Goal: Navigation & Orientation: Find specific page/section

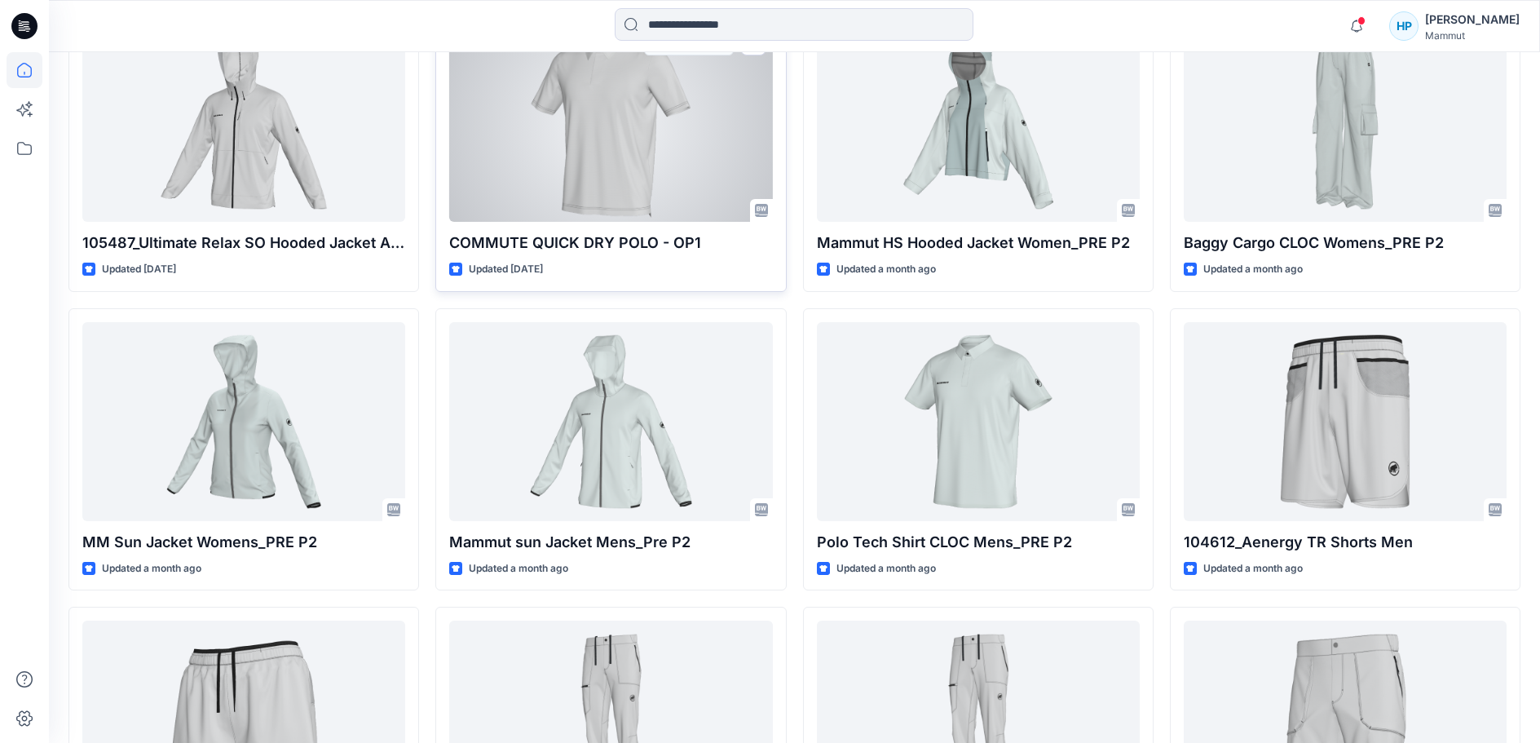
scroll to position [770, 0]
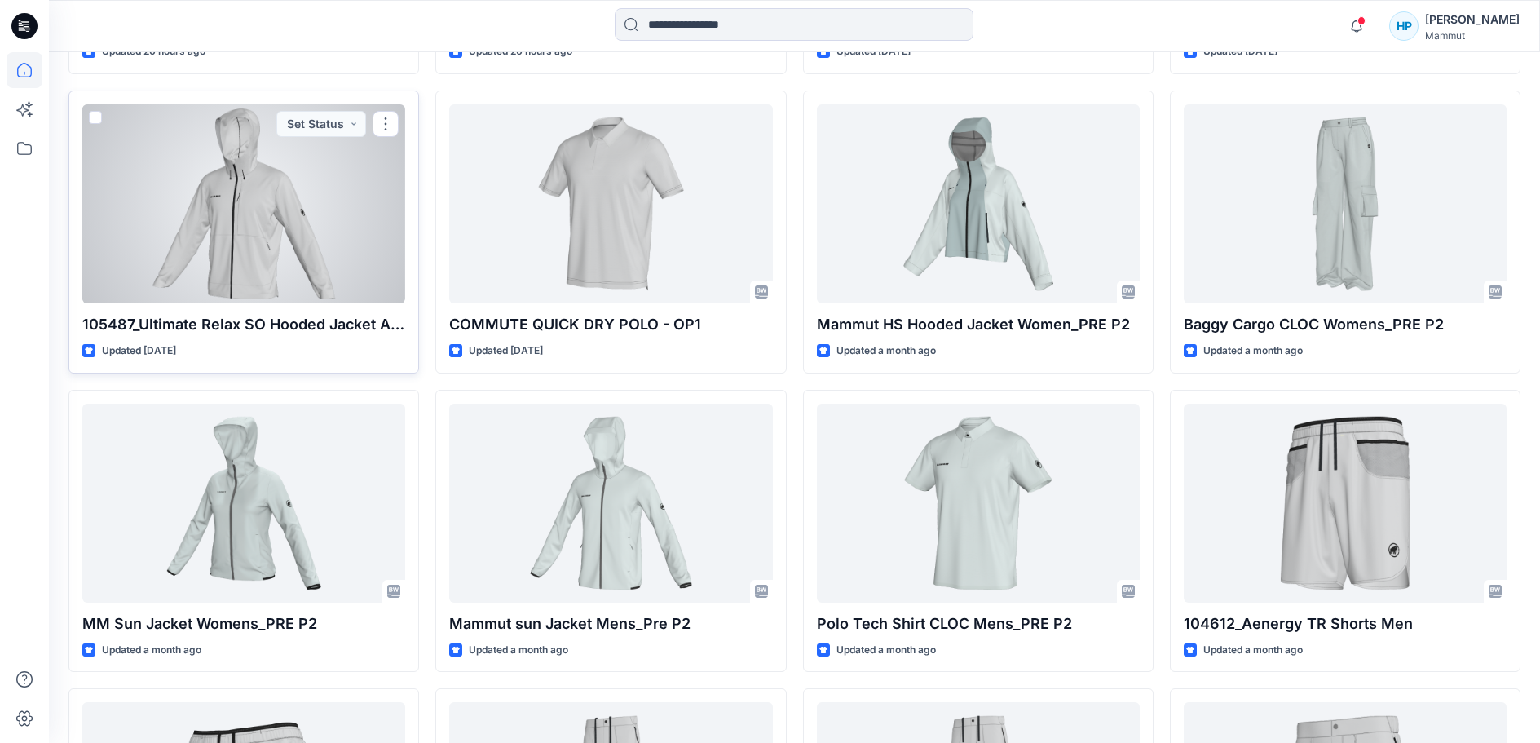
click at [182, 283] on div at bounding box center [243, 203] width 323 height 199
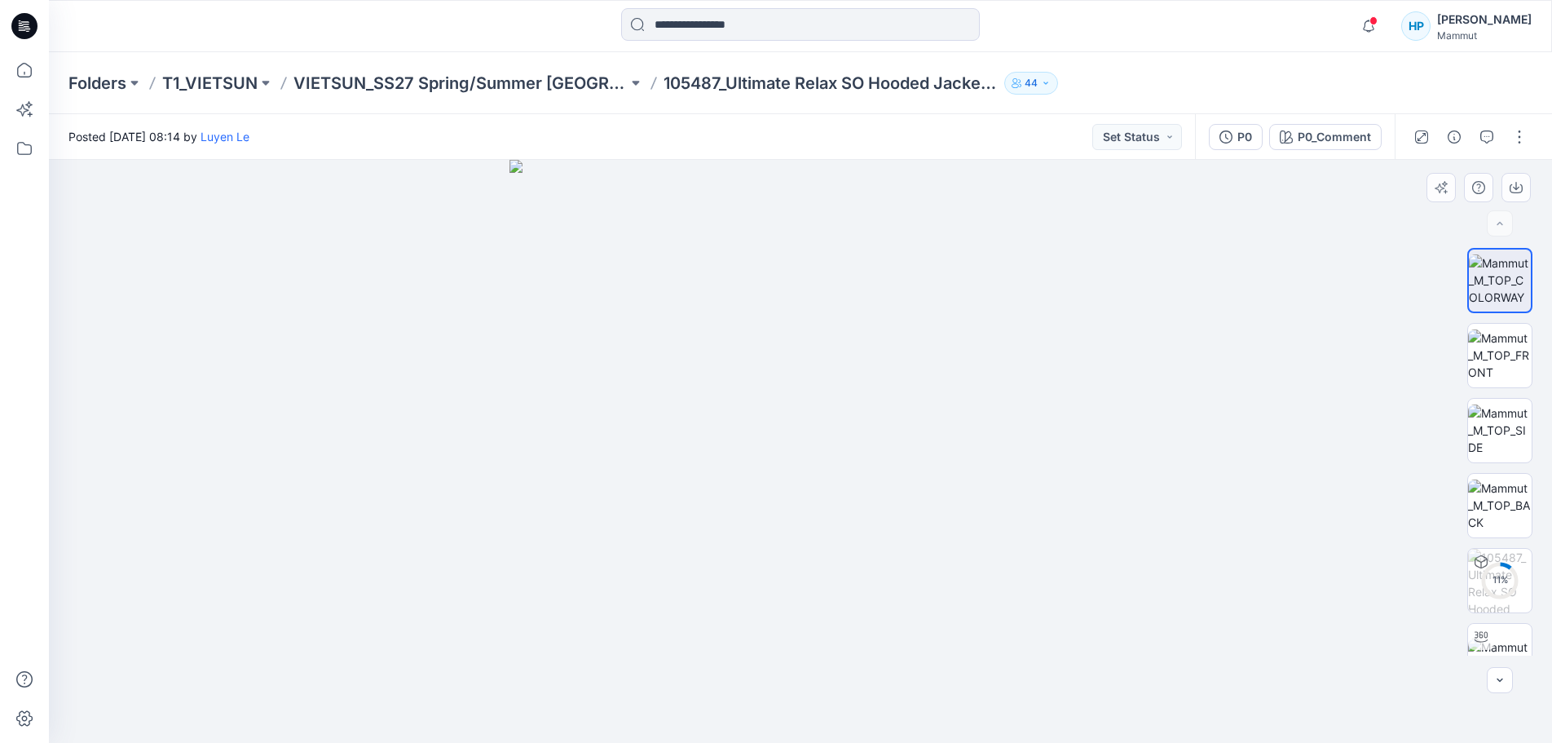
drag, startPoint x: 901, startPoint y: 606, endPoint x: 824, endPoint y: 611, distance: 76.8
click at [835, 617] on img at bounding box center [801, 451] width 583 height 583
drag, startPoint x: 800, startPoint y: 596, endPoint x: 820, endPoint y: 596, distance: 20.4
click at [820, 596] on img at bounding box center [801, 451] width 583 height 583
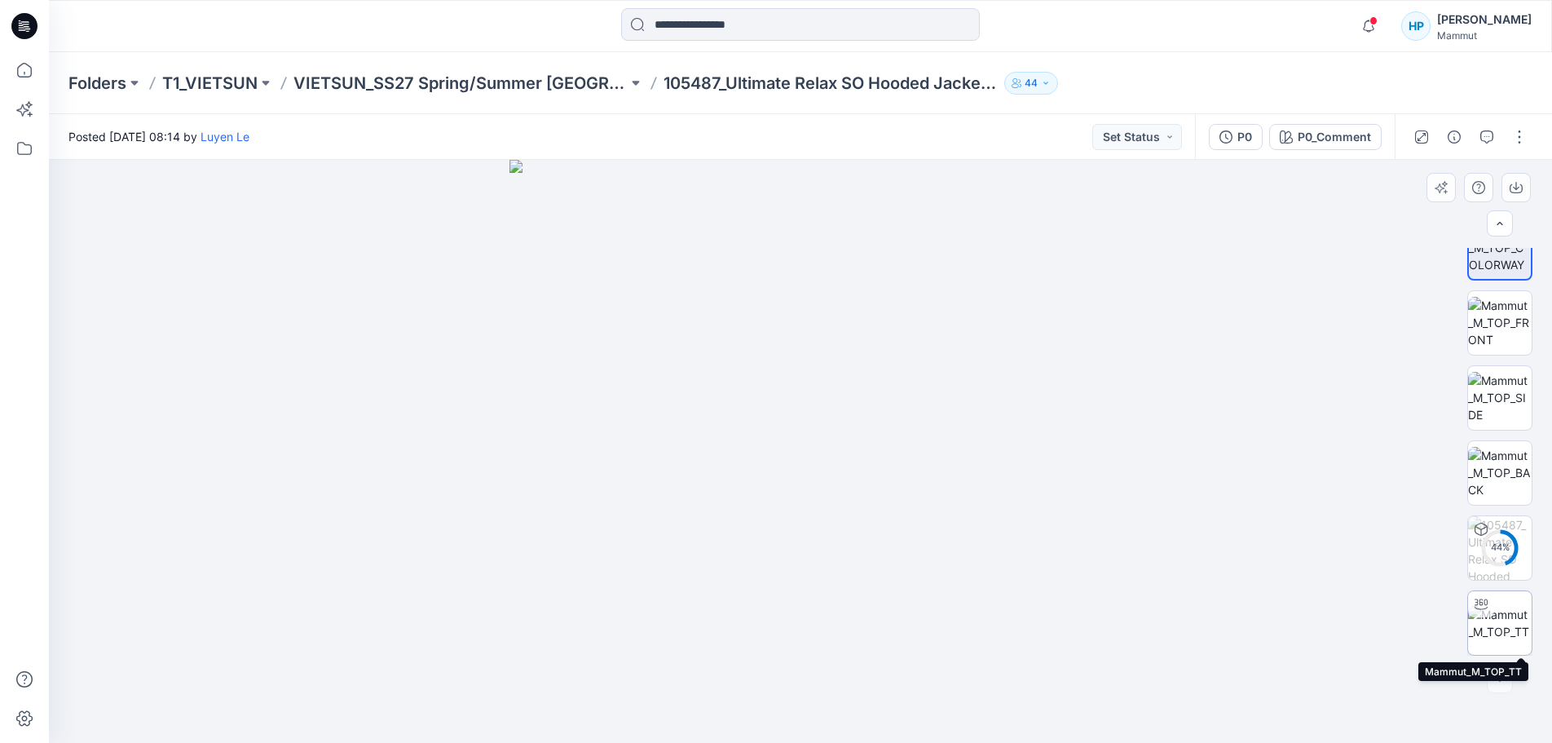
click at [1495, 613] on img at bounding box center [1500, 623] width 64 height 34
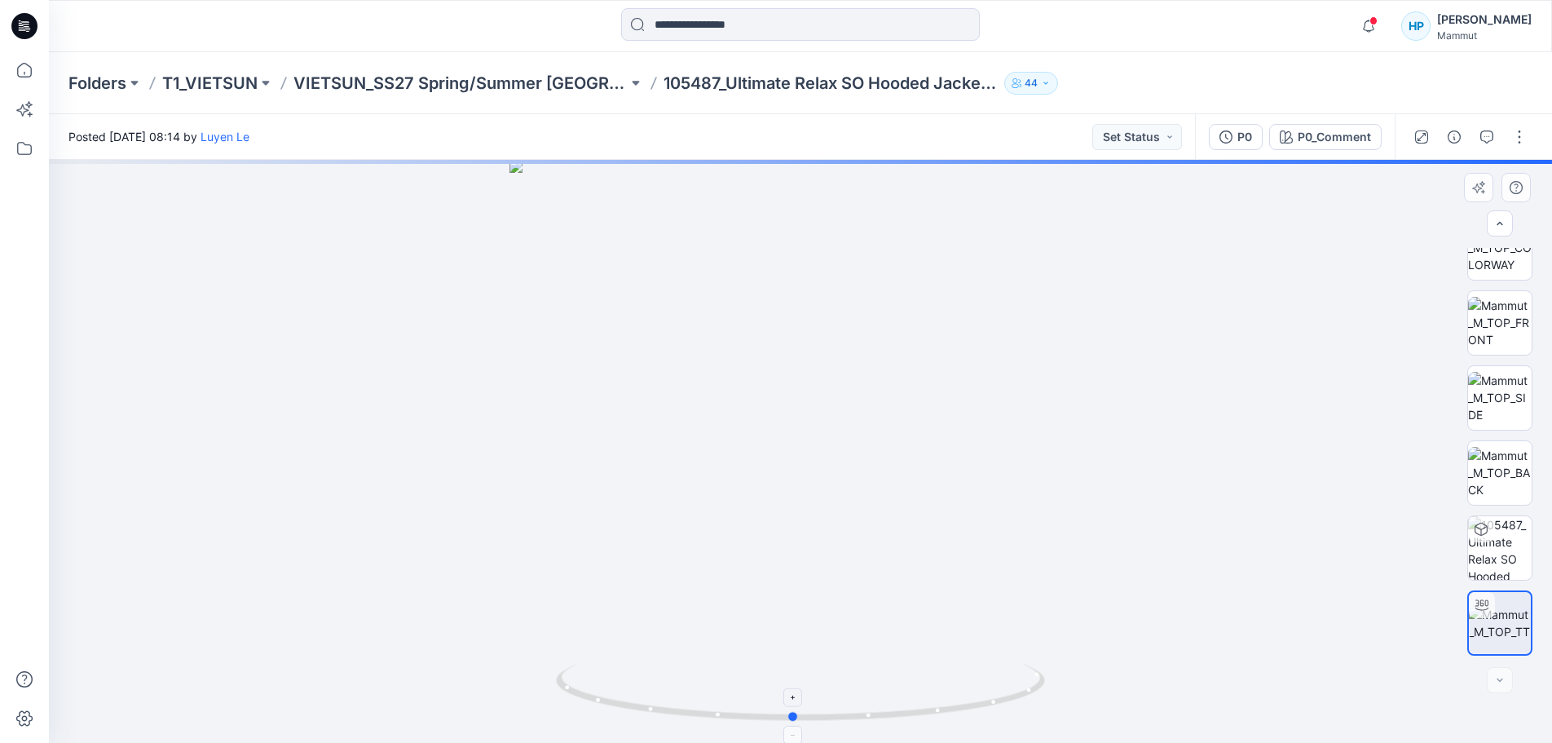
drag, startPoint x: 1013, startPoint y: 701, endPoint x: 1005, endPoint y: 712, distance: 12.9
click at [1005, 712] on icon at bounding box center [802, 694] width 493 height 61
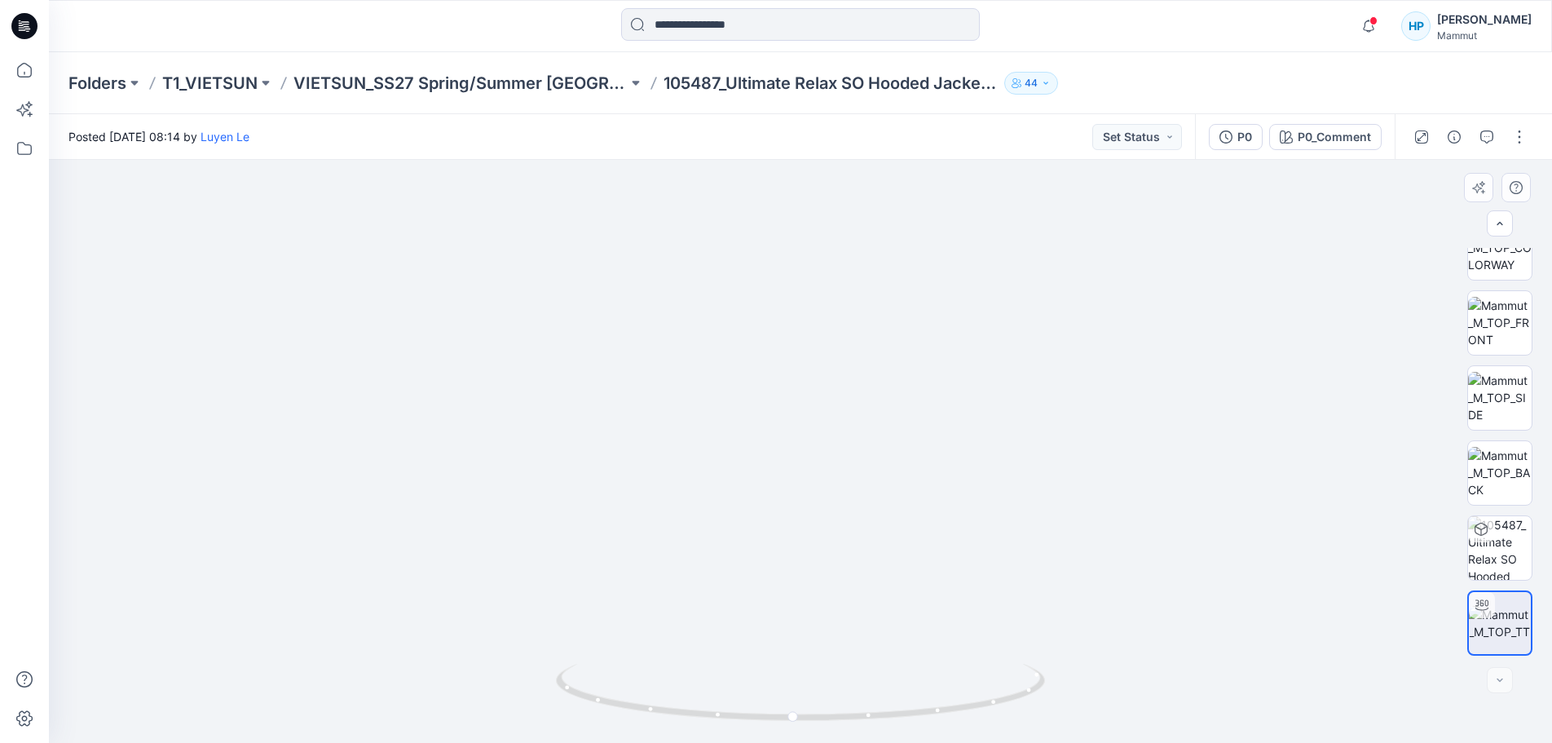
drag, startPoint x: 1009, startPoint y: 631, endPoint x: 1010, endPoint y: 584, distance: 47.3
click at [998, 579] on img at bounding box center [801, 361] width 864 height 766
drag, startPoint x: 1020, startPoint y: 686, endPoint x: 895, endPoint y: 660, distance: 127.3
click at [895, 664] on icon at bounding box center [802, 694] width 493 height 61
drag, startPoint x: 1495, startPoint y: 565, endPoint x: 1452, endPoint y: 559, distance: 43.7
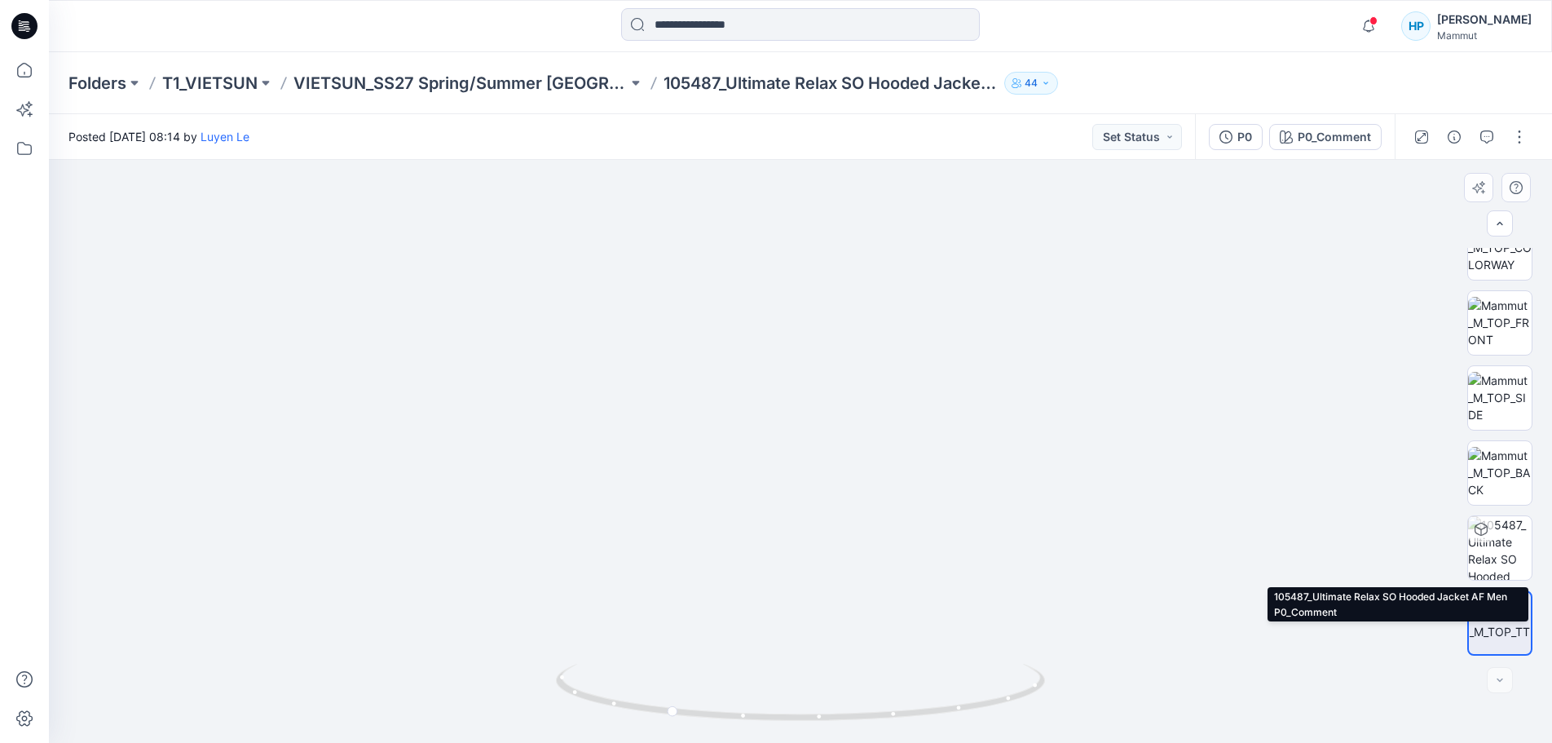
click at [1494, 565] on img at bounding box center [1500, 548] width 64 height 64
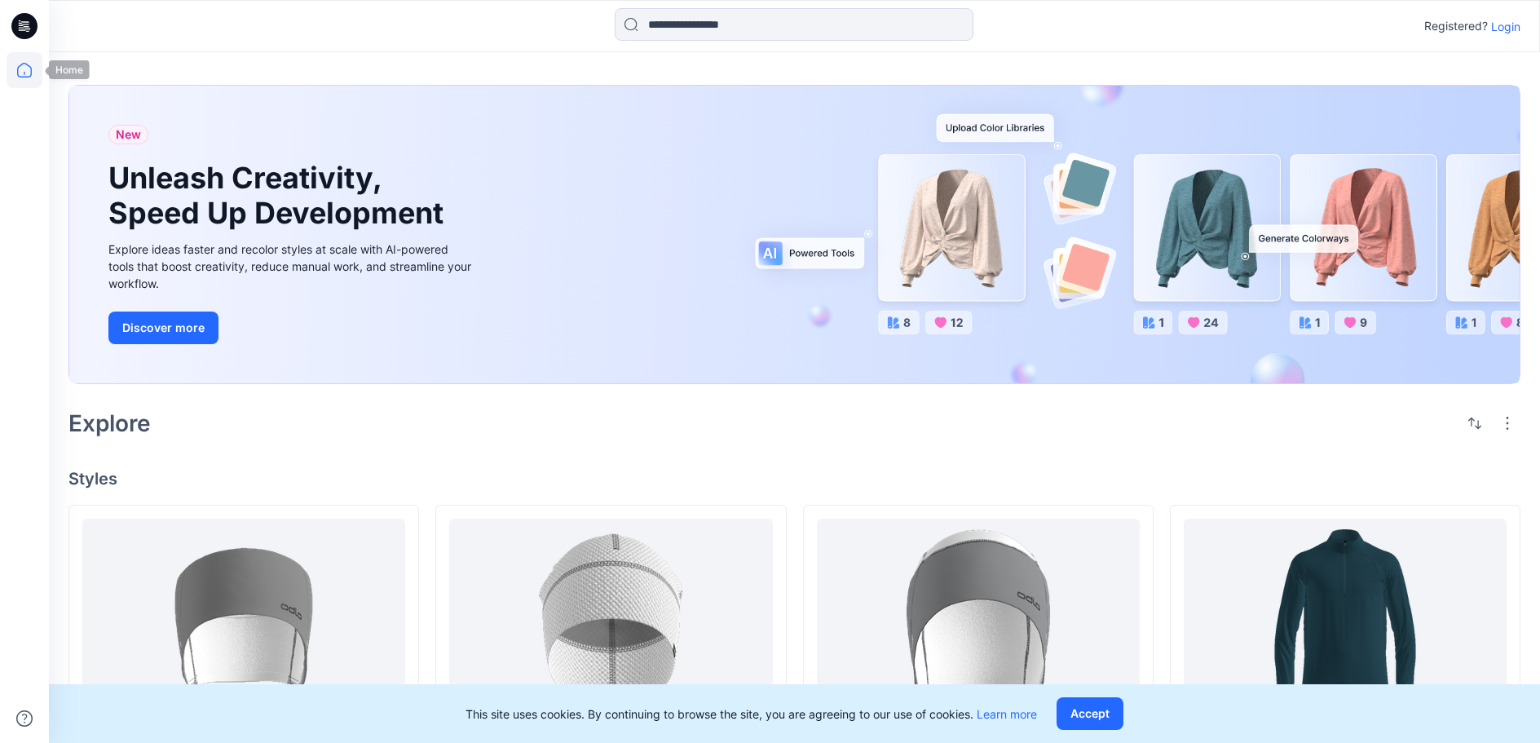
click at [22, 68] on icon at bounding box center [25, 70] width 36 height 36
click at [1513, 24] on p "Login" at bounding box center [1505, 26] width 29 height 17
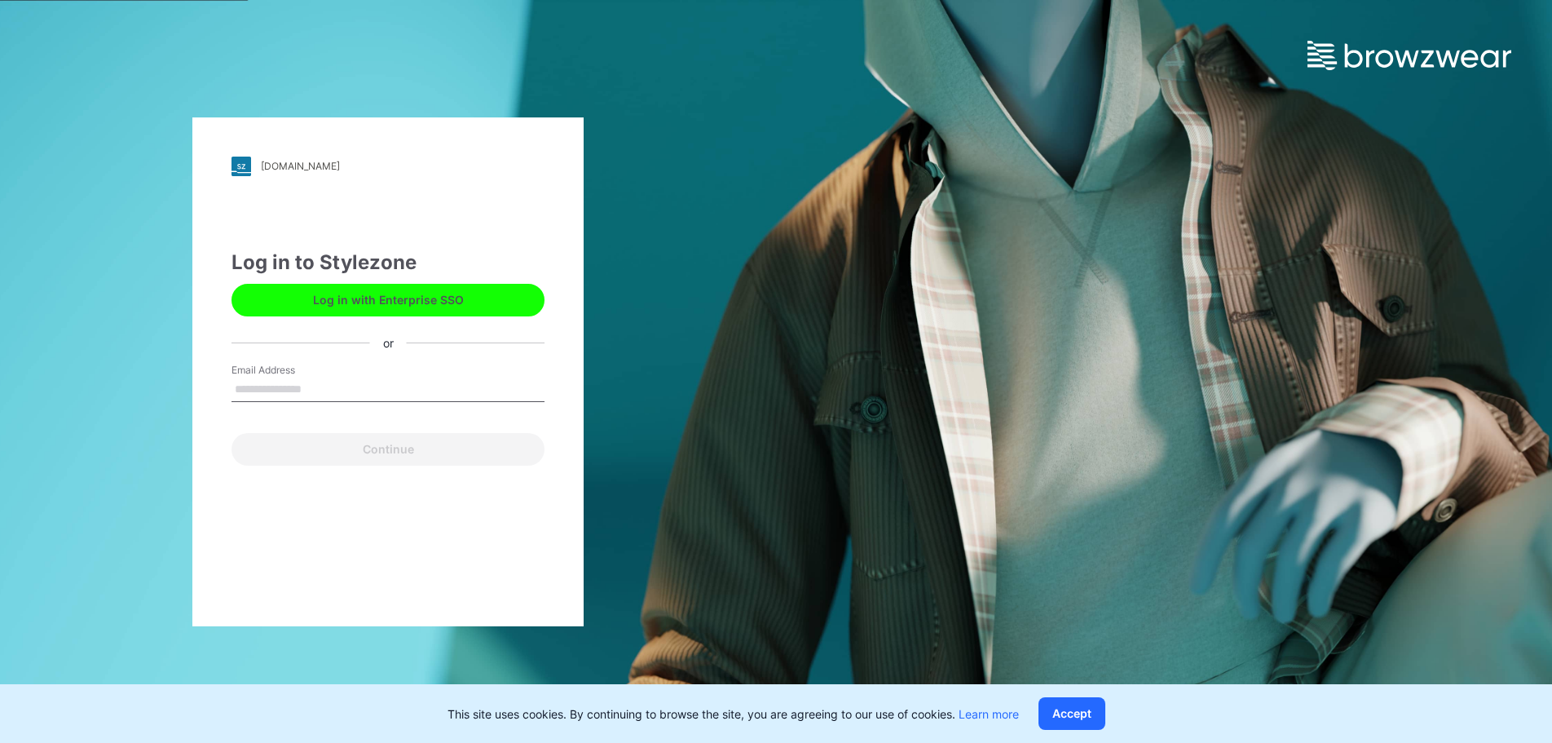
click at [342, 394] on input "Email Address" at bounding box center [388, 390] width 313 height 24
type input "**********"
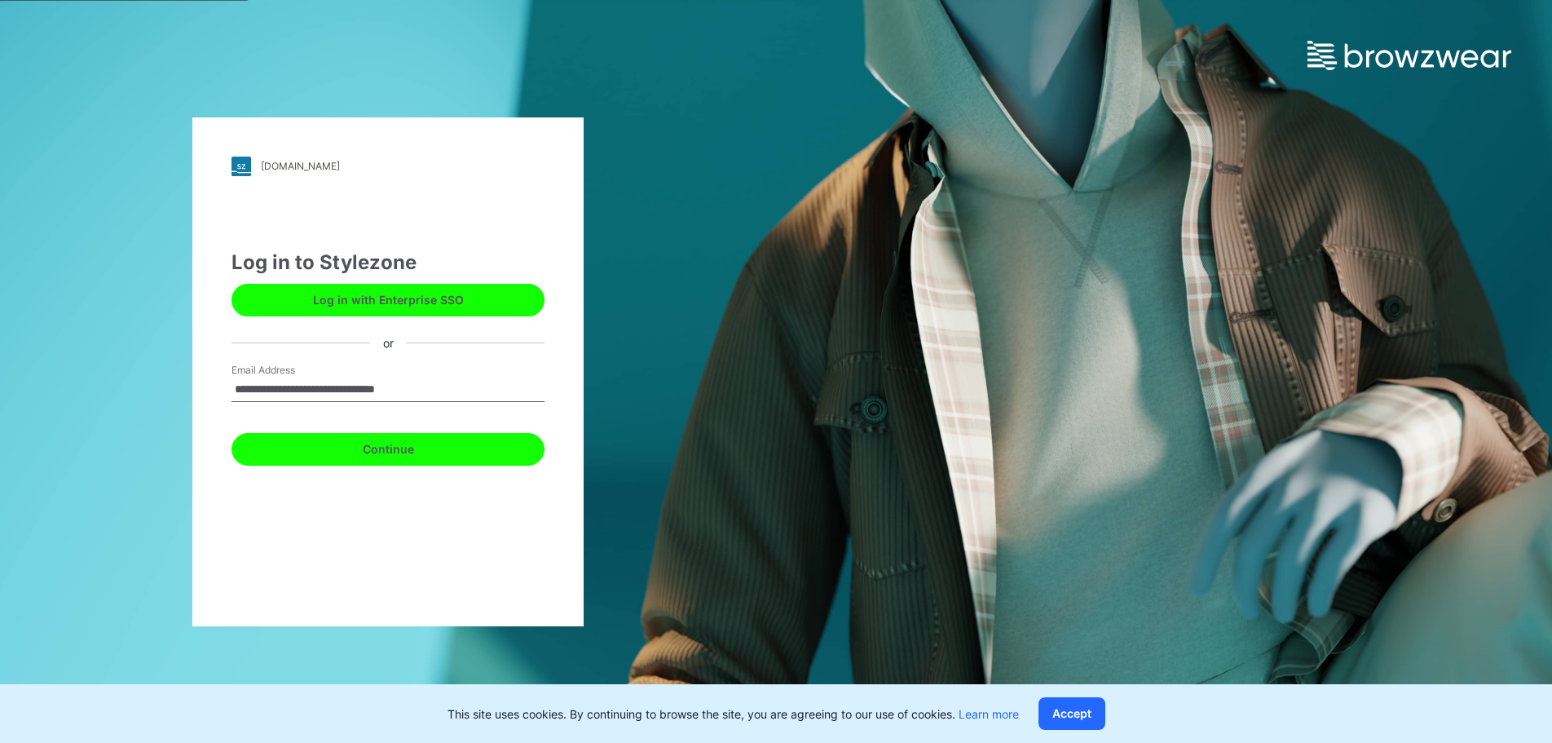
click at [372, 463] on button "Continue" at bounding box center [388, 449] width 313 height 33
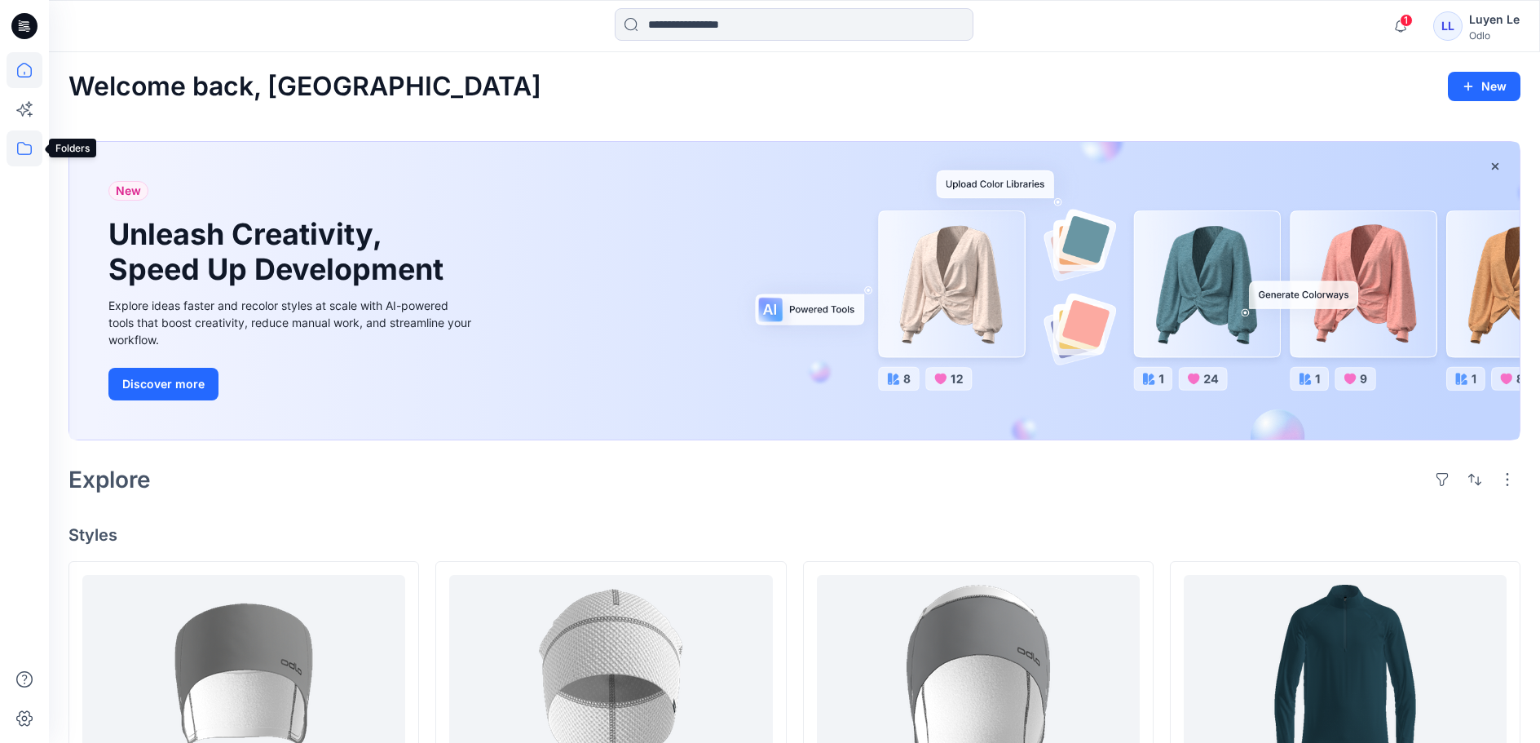
click at [24, 148] on icon at bounding box center [25, 148] width 36 height 36
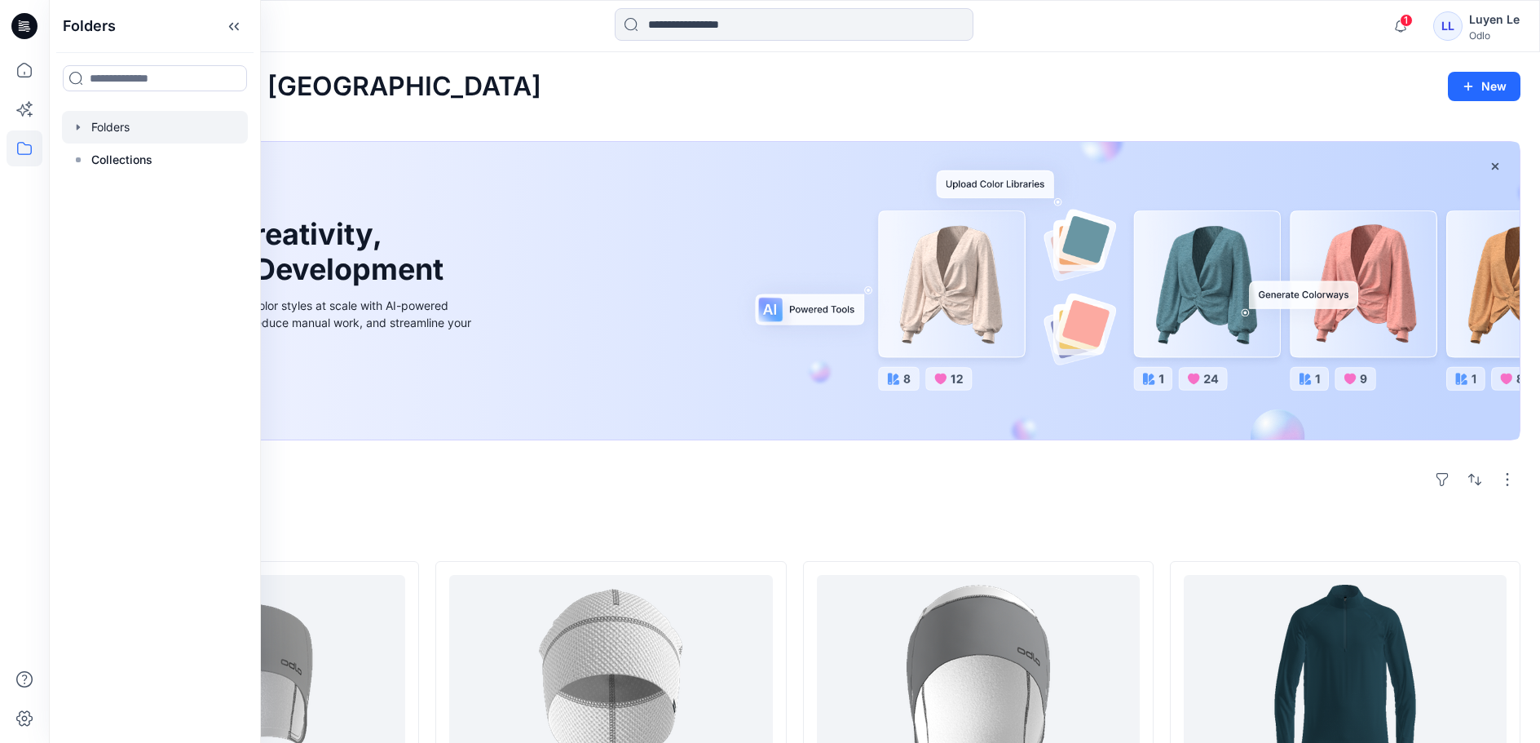
click at [139, 144] on div at bounding box center [155, 127] width 186 height 33
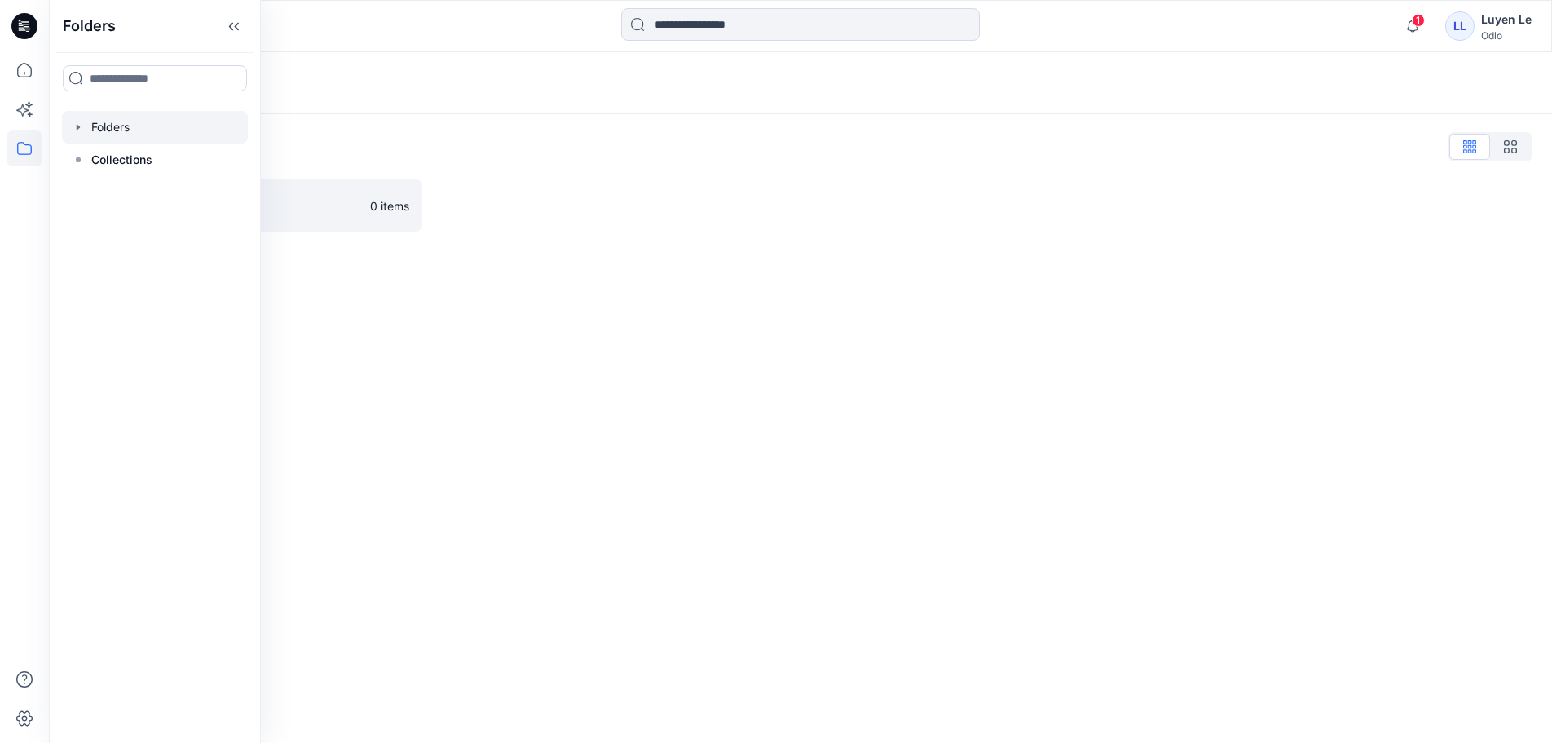
click at [435, 258] on div "Folders Folders List Vietsun 0 items" at bounding box center [801, 397] width 1504 height 691
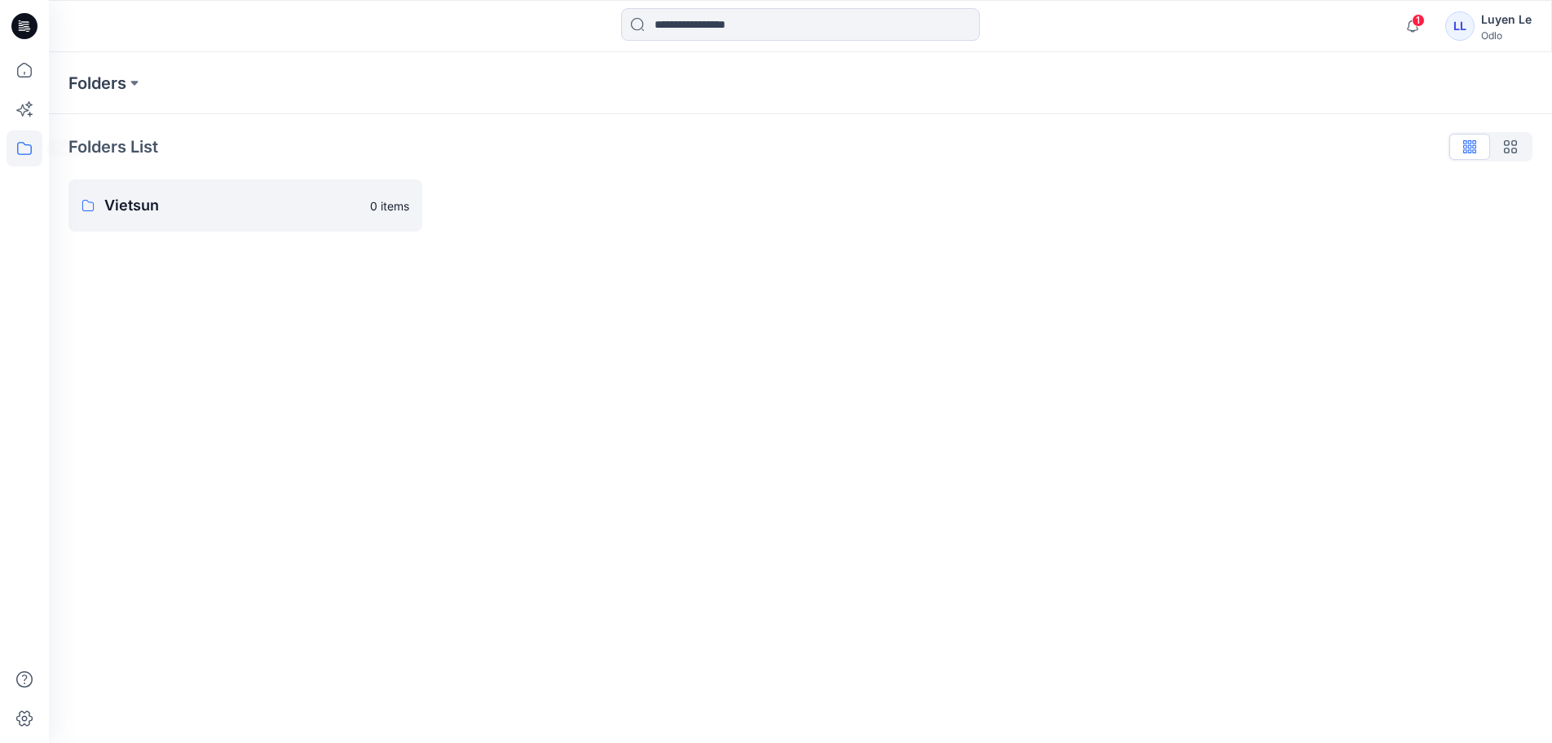
click at [14, 148] on icon at bounding box center [25, 148] width 36 height 36
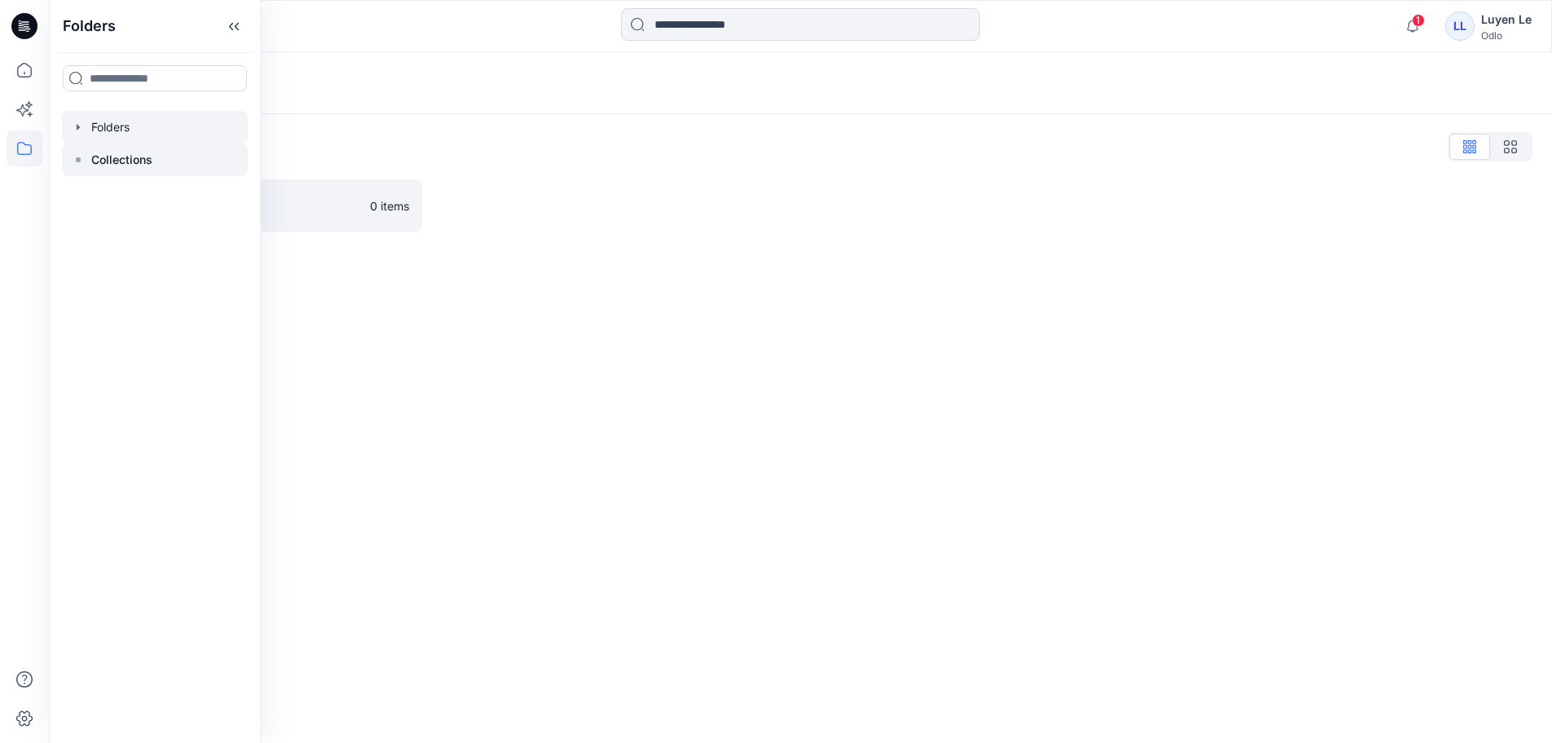
click at [122, 170] on p "Collections" at bounding box center [121, 160] width 61 height 20
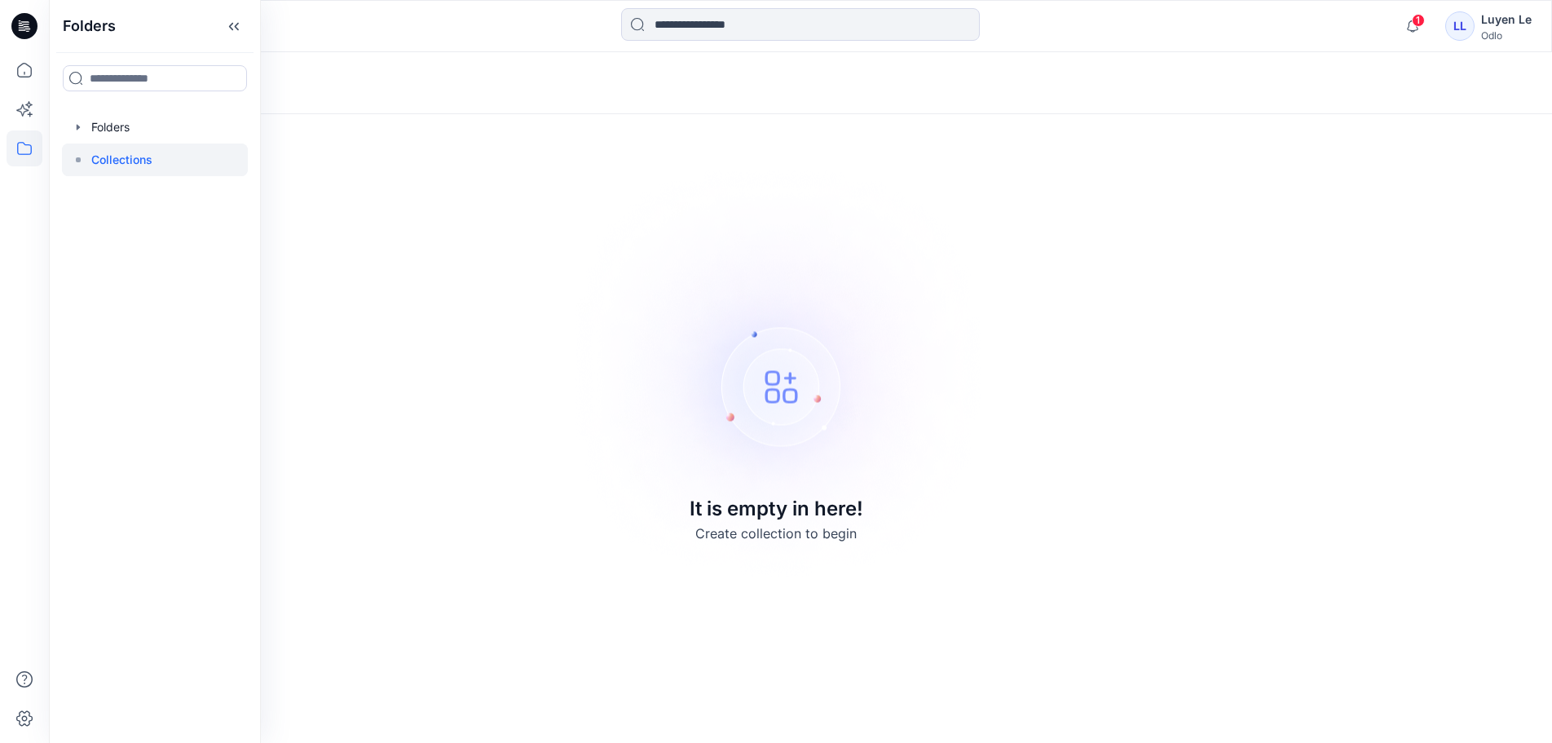
click at [424, 334] on div "Collections It is empty in here! Create collection to begin" at bounding box center [801, 397] width 1504 height 691
click at [25, 147] on icon at bounding box center [25, 148] width 36 height 36
click at [141, 144] on div at bounding box center [155, 127] width 186 height 33
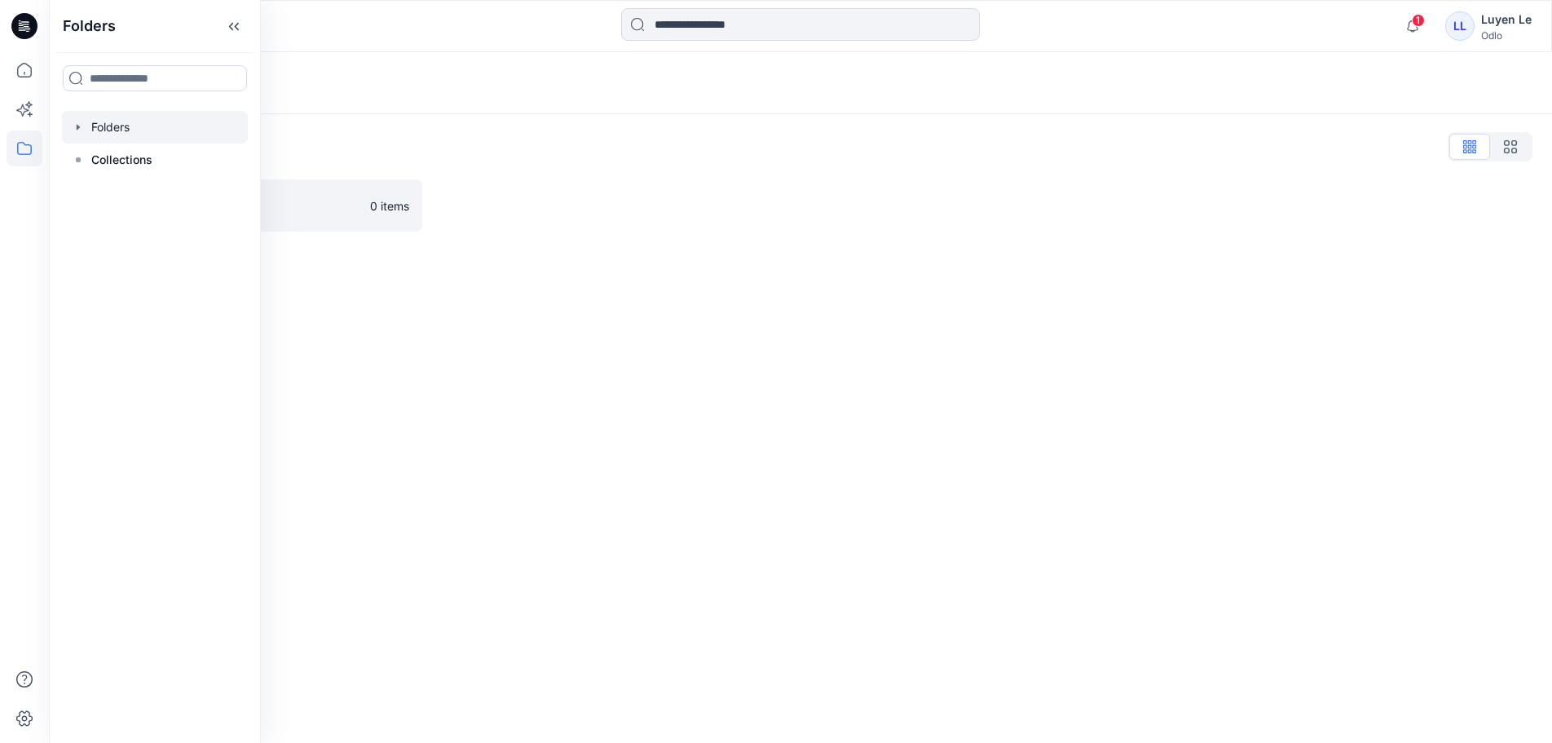
click at [634, 320] on div "Folders Folders List Vietsun 0 items" at bounding box center [801, 397] width 1504 height 691
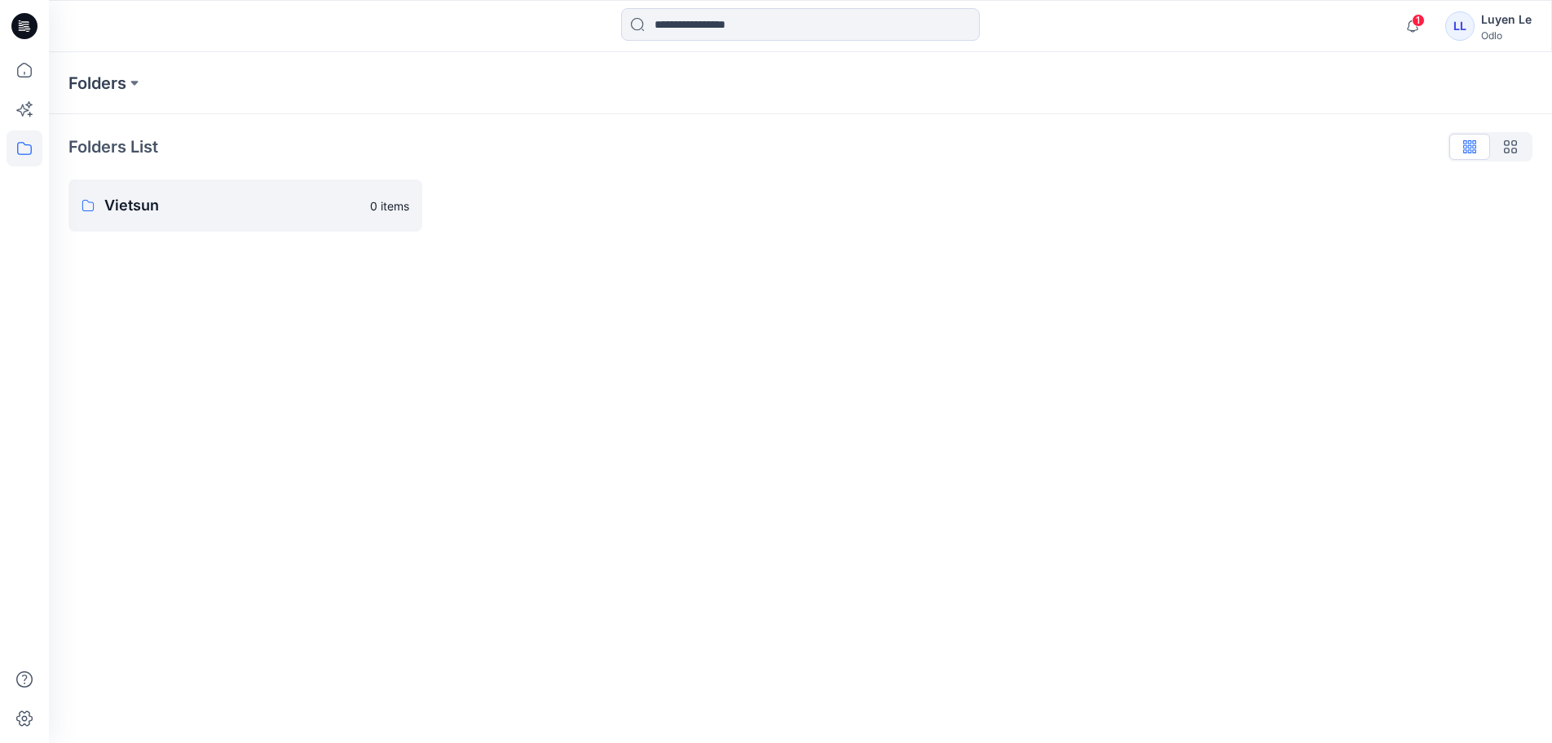
click at [1423, 20] on span "1" at bounding box center [1418, 20] width 13 height 13
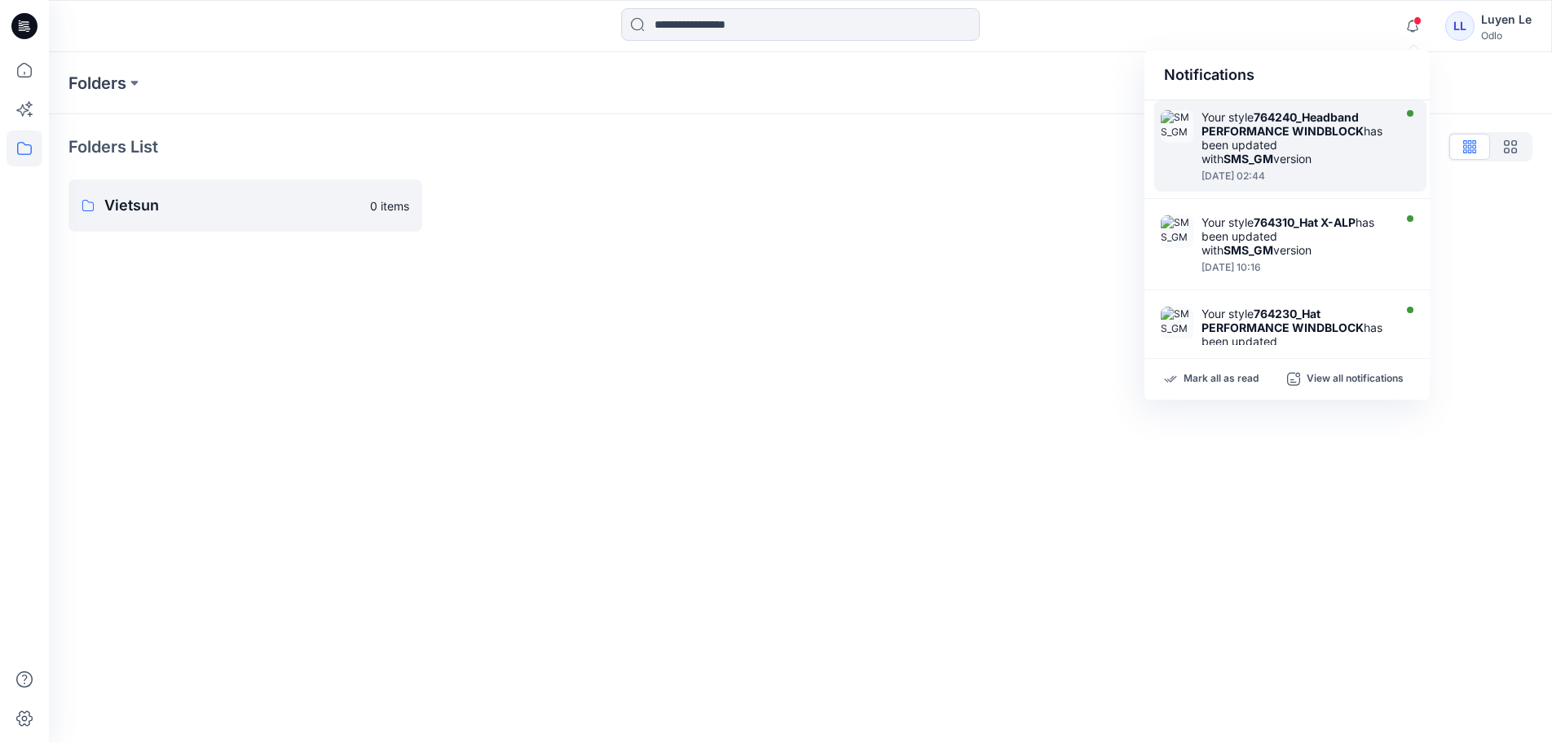
click at [1242, 166] on div "Your style 764240_Headband PERFORMANCE WINDBLOCK has been updated with SMS_GM v…" at bounding box center [1296, 137] width 188 height 55
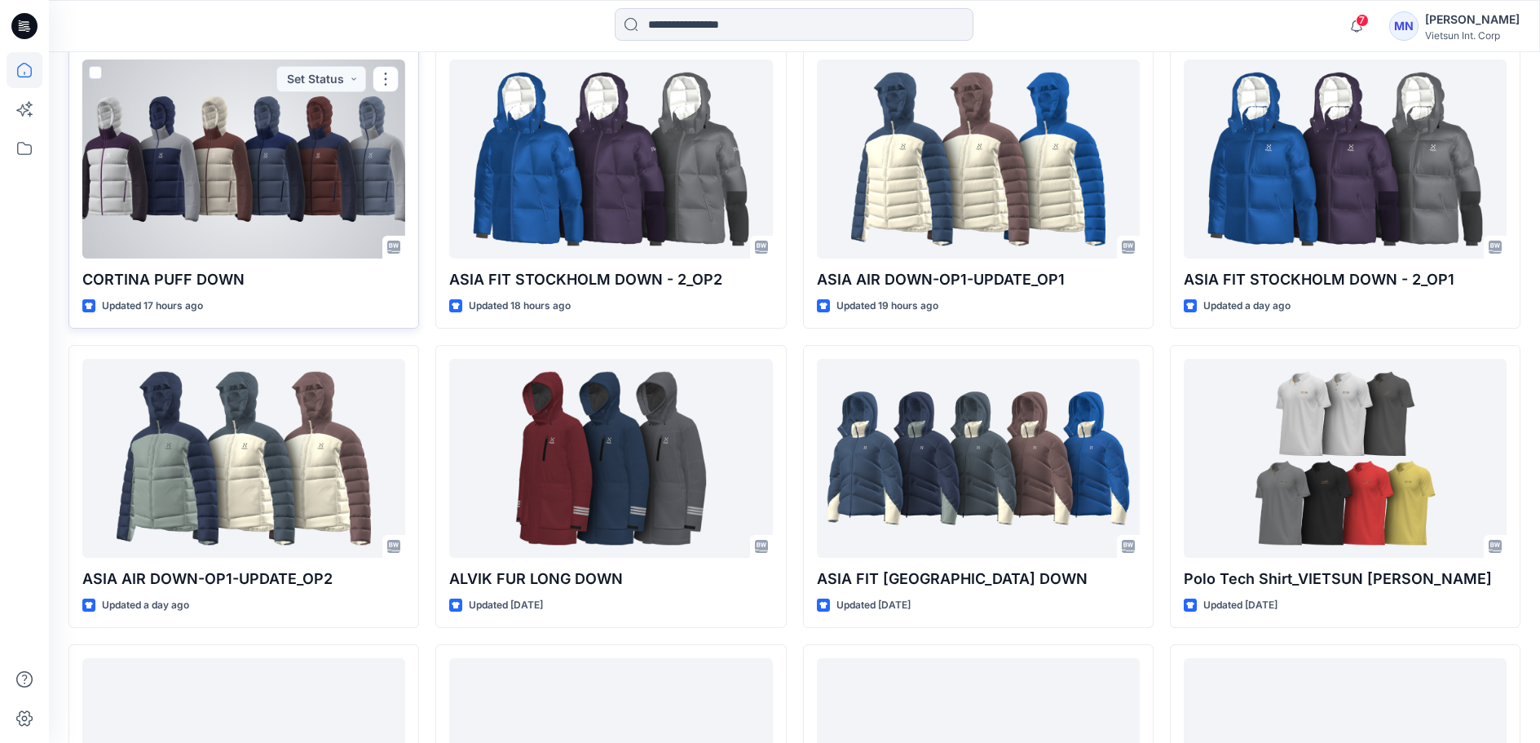
scroll to position [484, 0]
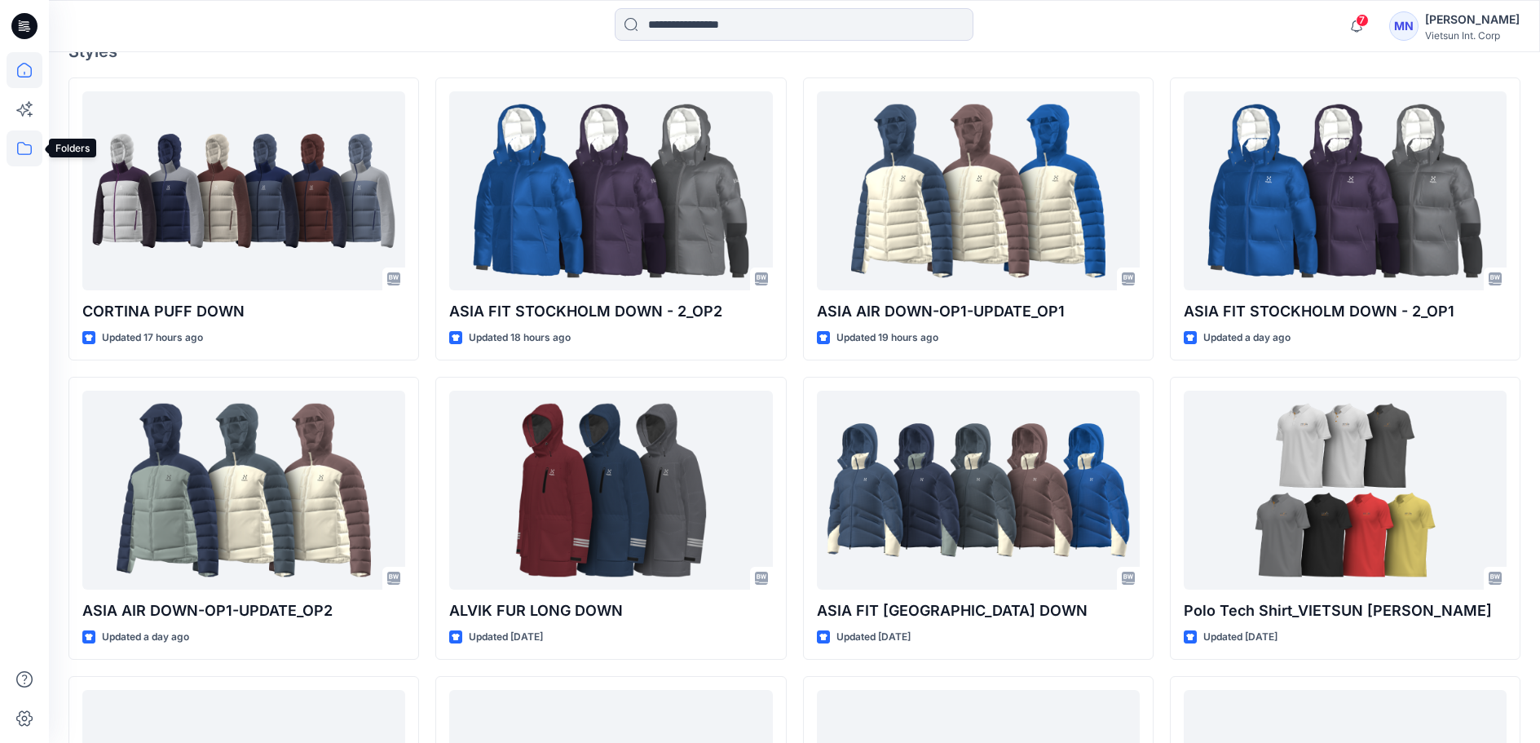
click at [15, 156] on icon at bounding box center [25, 148] width 36 height 36
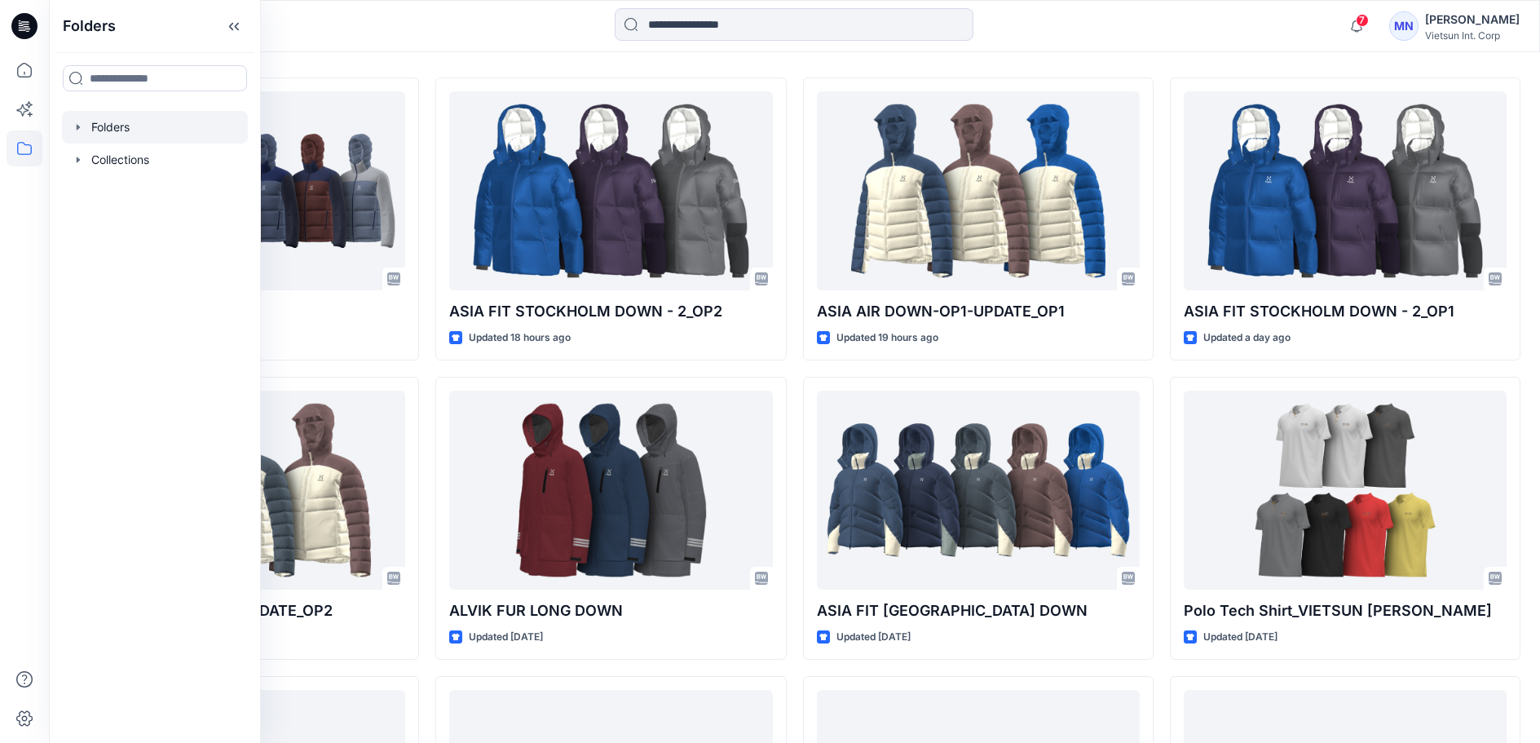
click at [144, 144] on div at bounding box center [155, 127] width 186 height 33
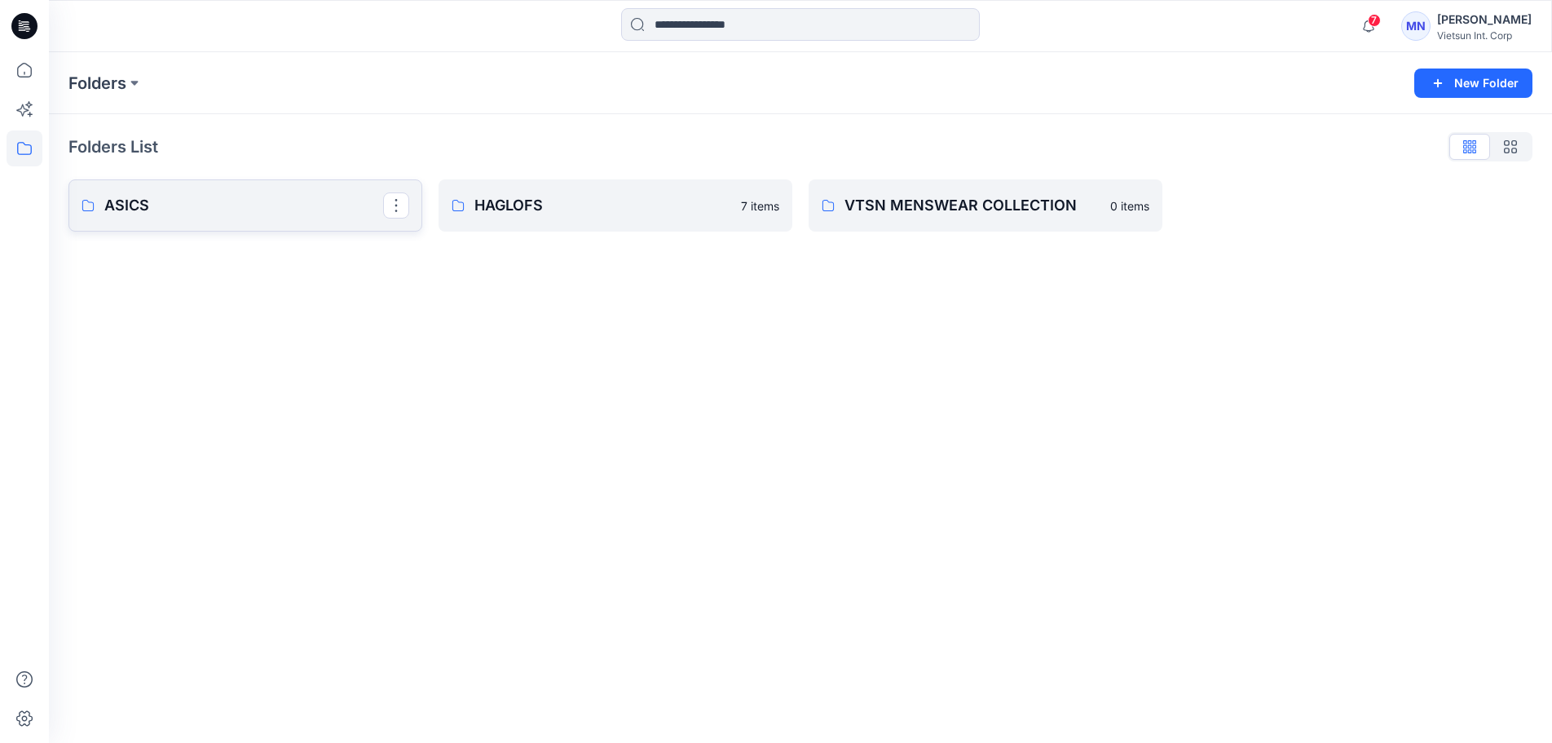
click at [126, 213] on p "ASICS" at bounding box center [243, 205] width 279 height 23
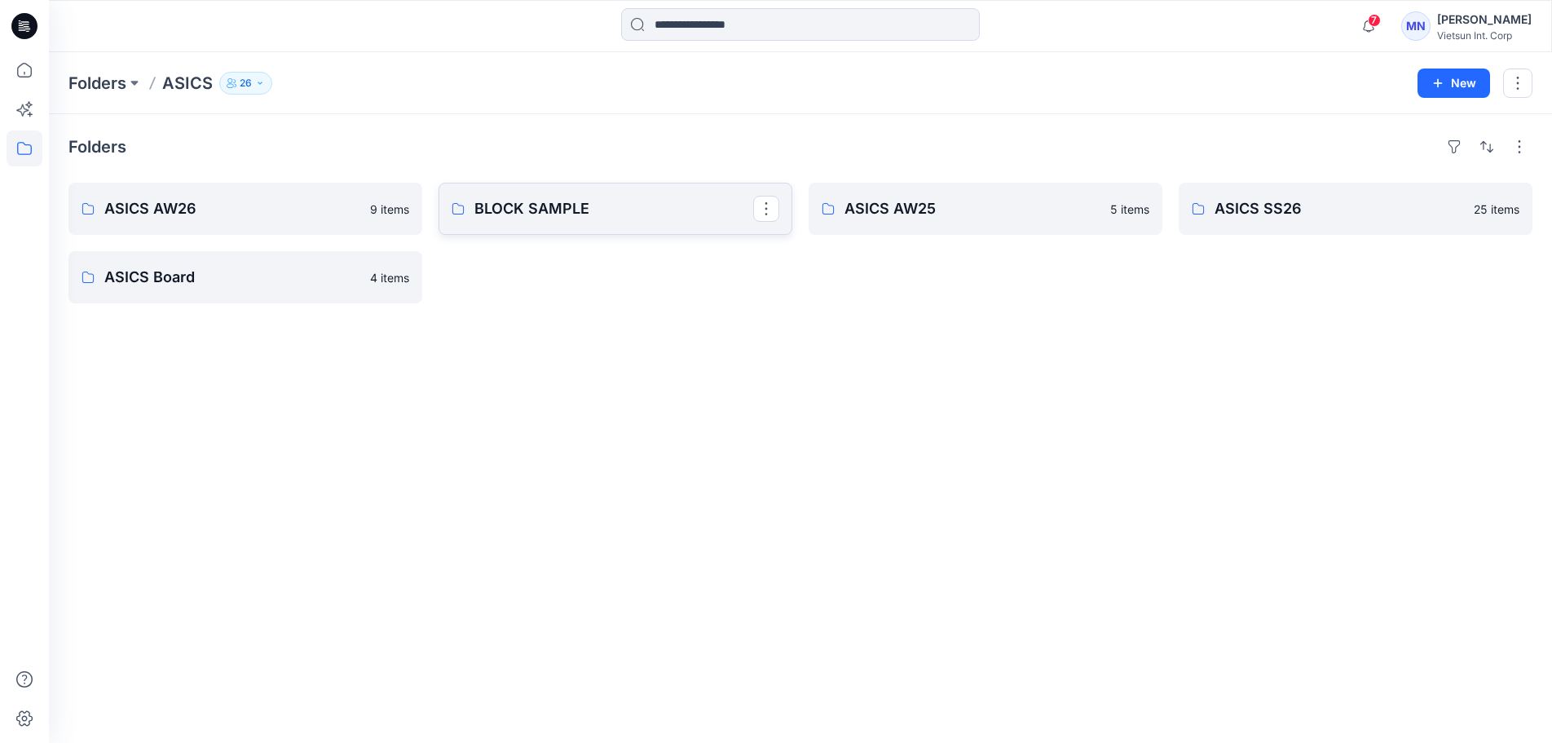
click at [600, 220] on p "BLOCK SAMPLE" at bounding box center [614, 208] width 279 height 23
click at [1019, 220] on p "ASICS AW25" at bounding box center [984, 208] width 279 height 23
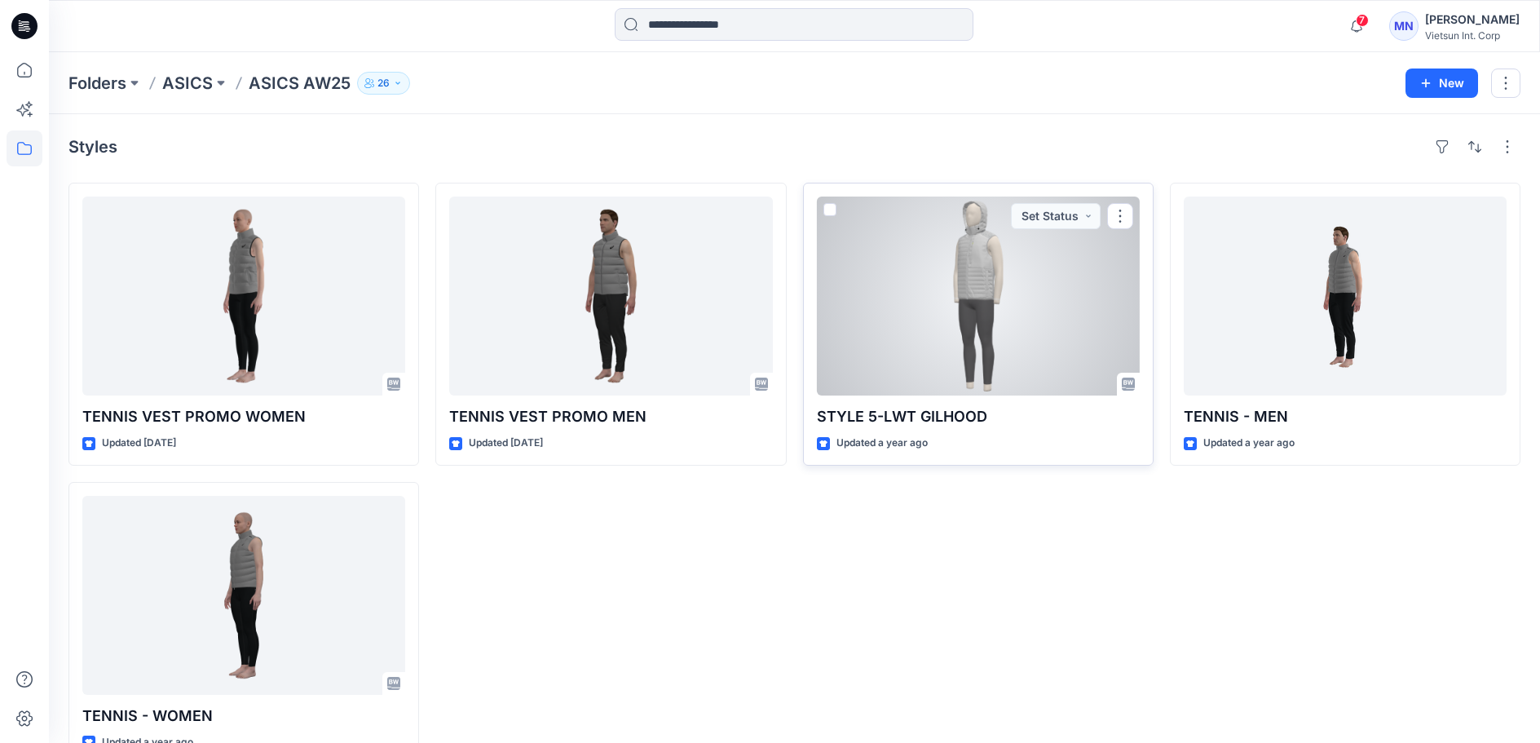
click at [999, 282] on div at bounding box center [978, 296] width 323 height 199
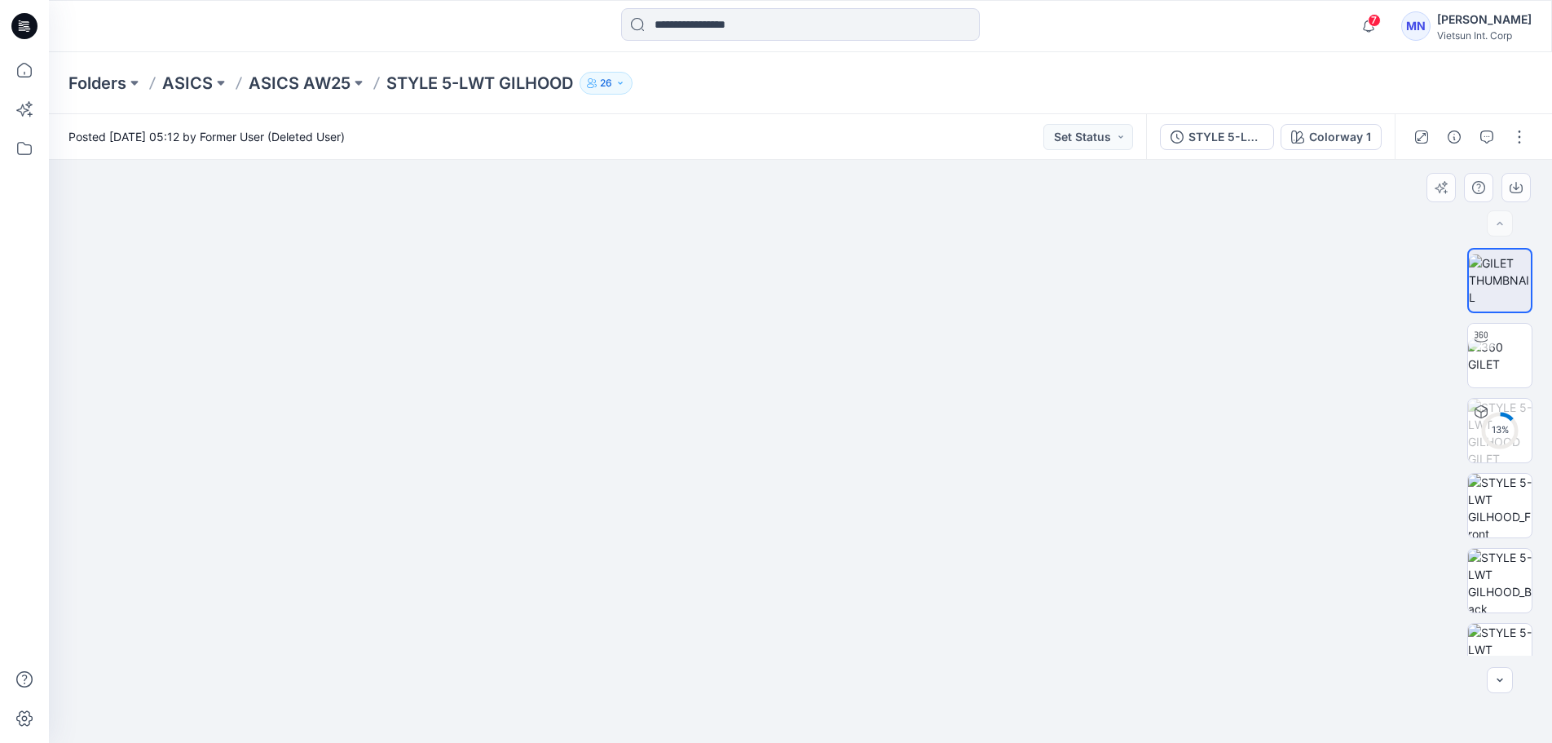
drag, startPoint x: 850, startPoint y: 340, endPoint x: 841, endPoint y: 424, distance: 84.6
click at [338, 79] on p "ASICS AW25" at bounding box center [300, 83] width 102 height 23
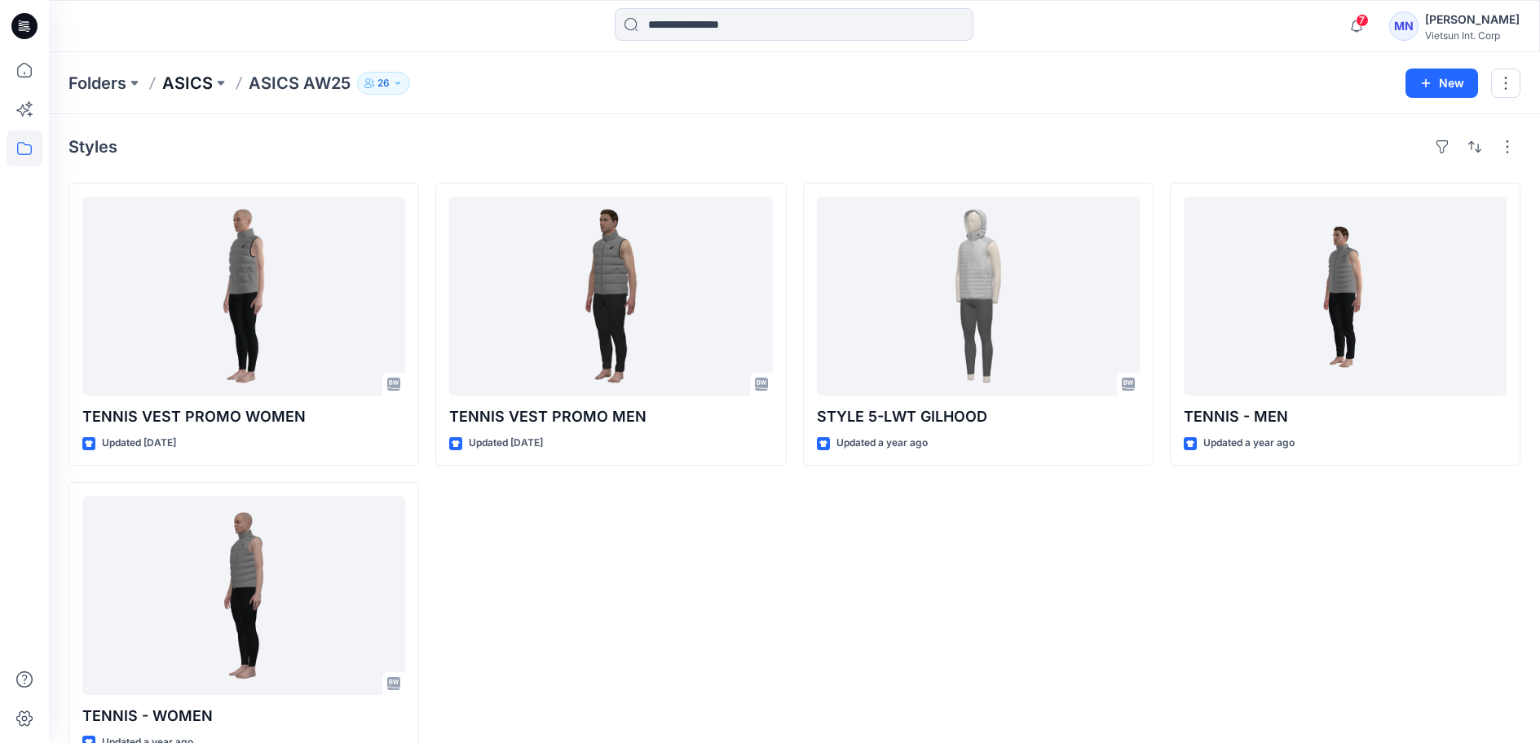
click at [198, 89] on p "ASICS" at bounding box center [187, 83] width 51 height 23
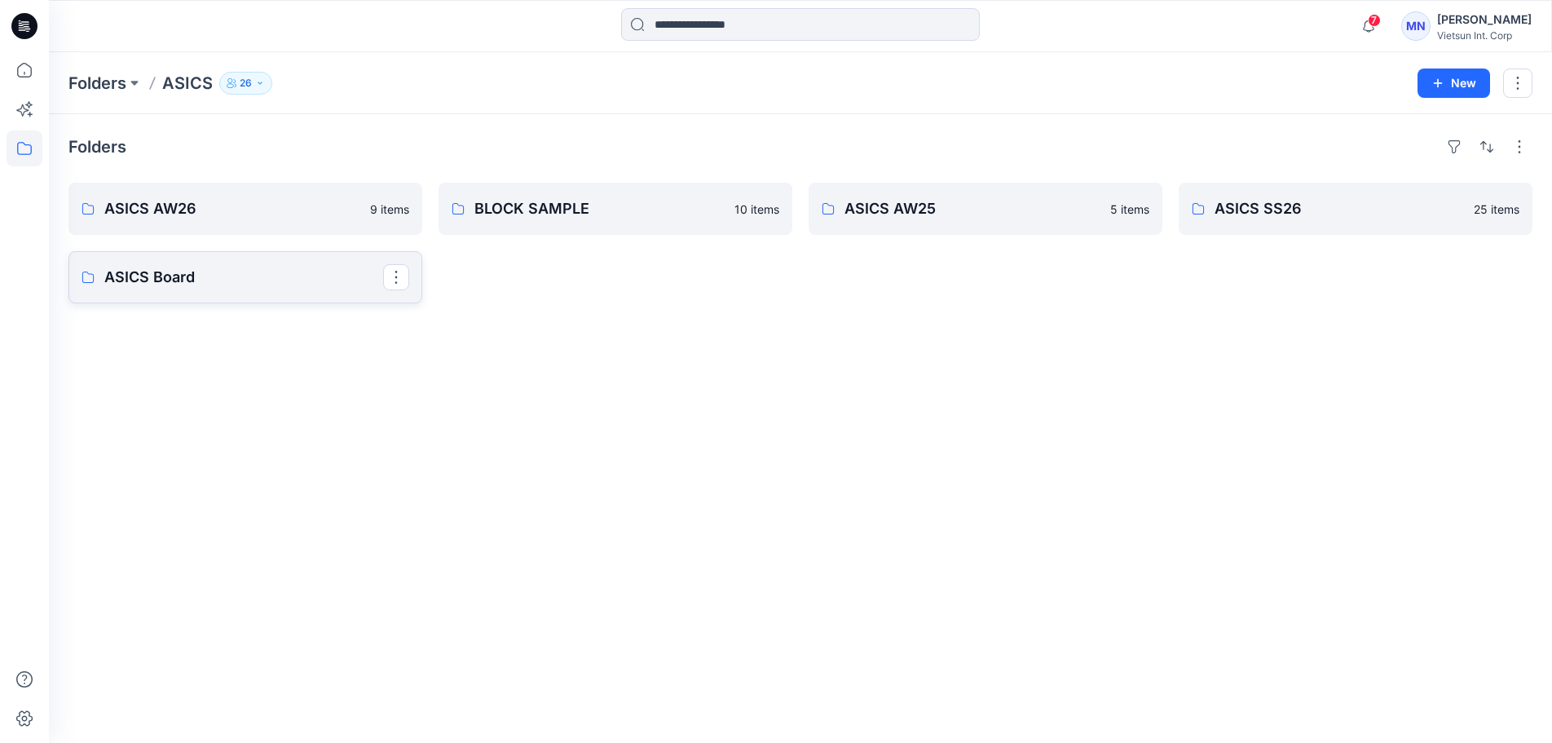
click at [251, 289] on p "ASICS Board" at bounding box center [243, 277] width 279 height 23
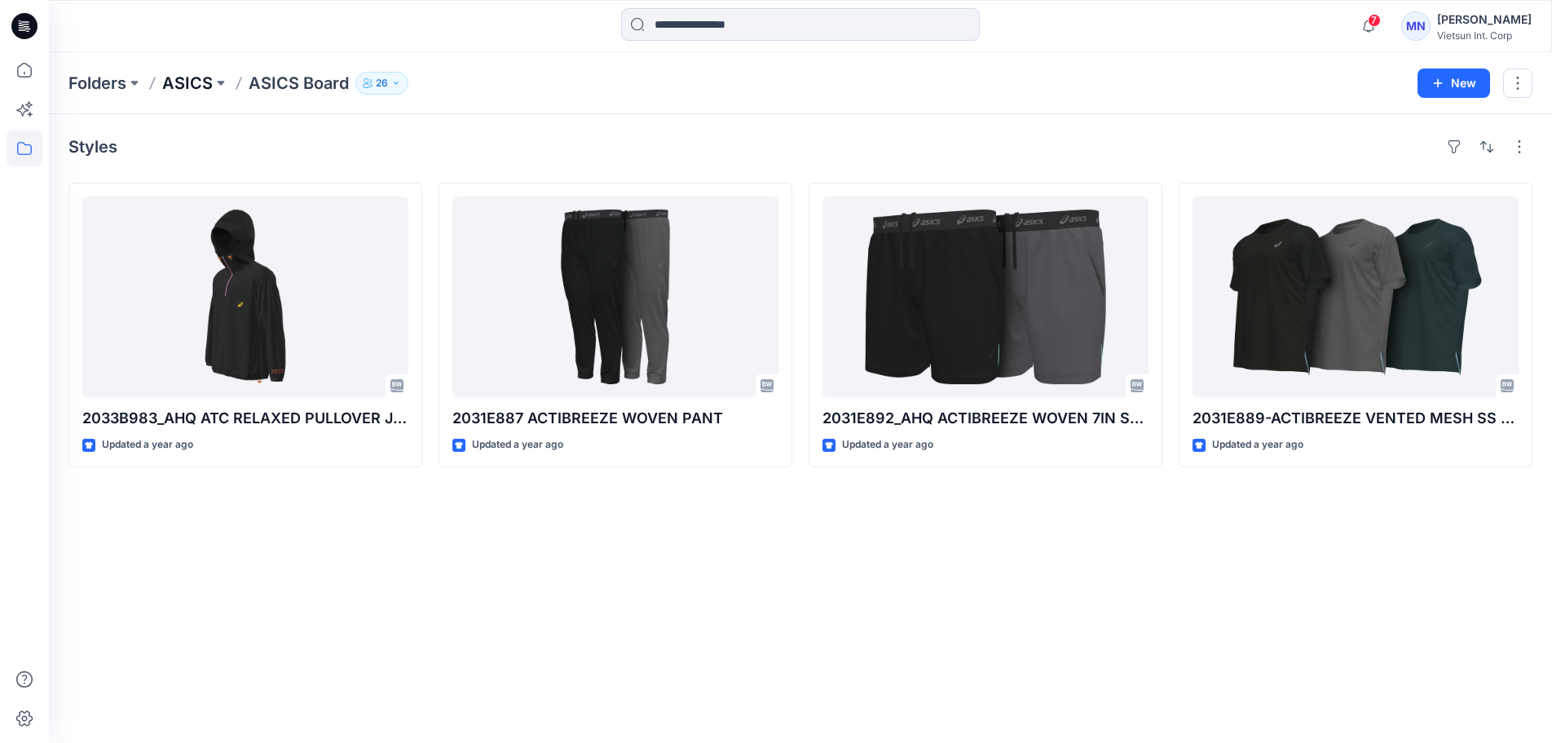
click at [201, 82] on p "ASICS" at bounding box center [187, 83] width 51 height 23
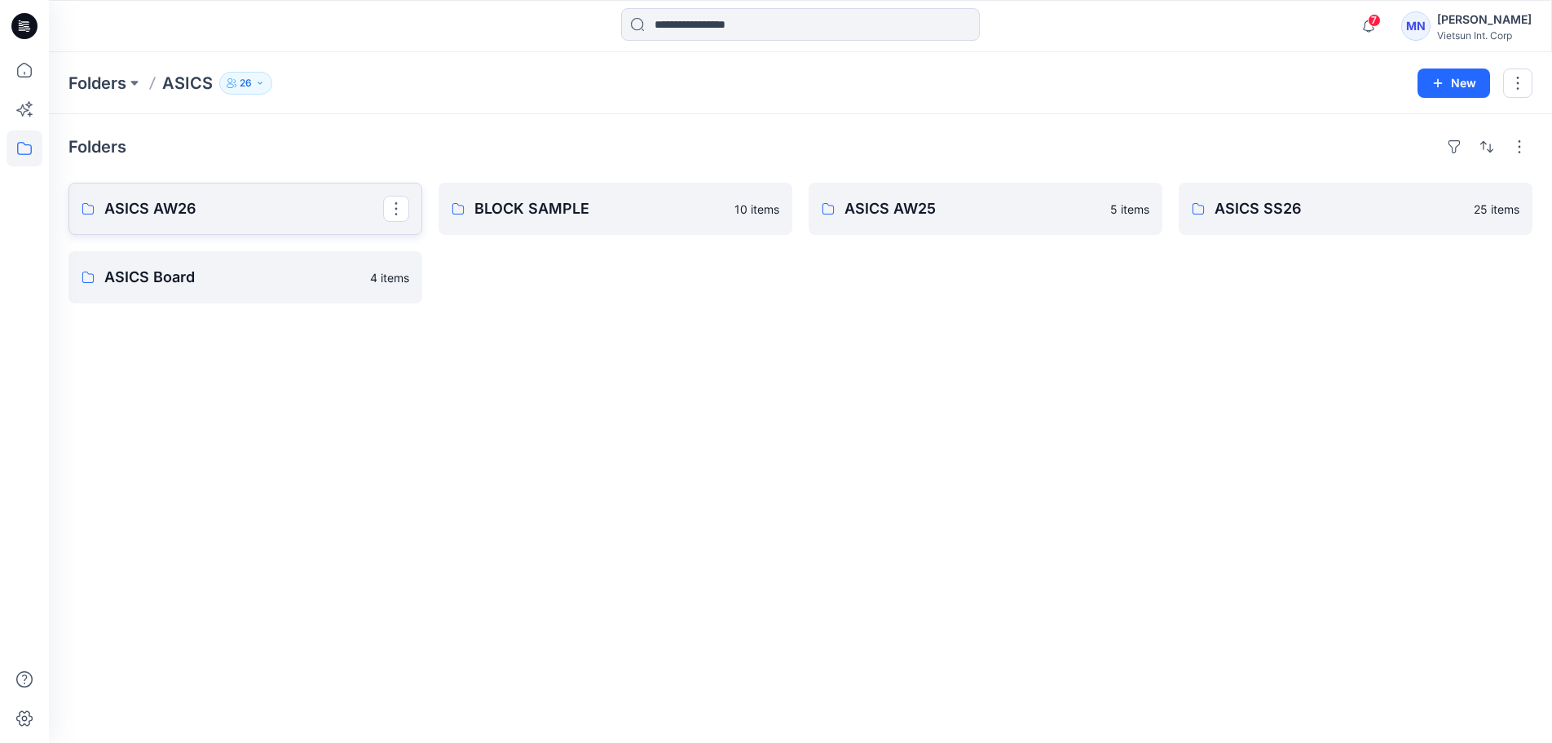
click at [179, 235] on link "ASICS AW26" at bounding box center [245, 209] width 354 height 52
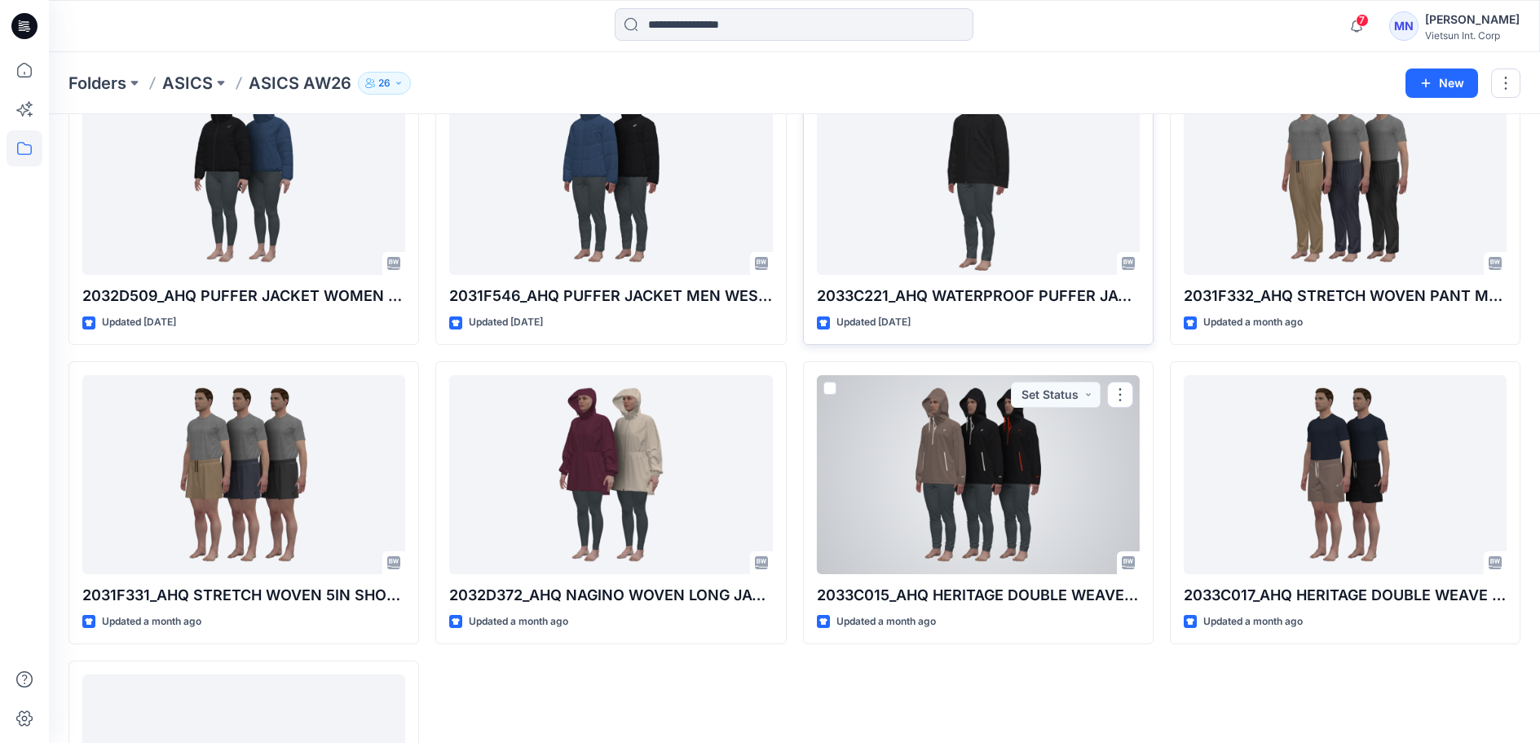
scroll to position [82, 0]
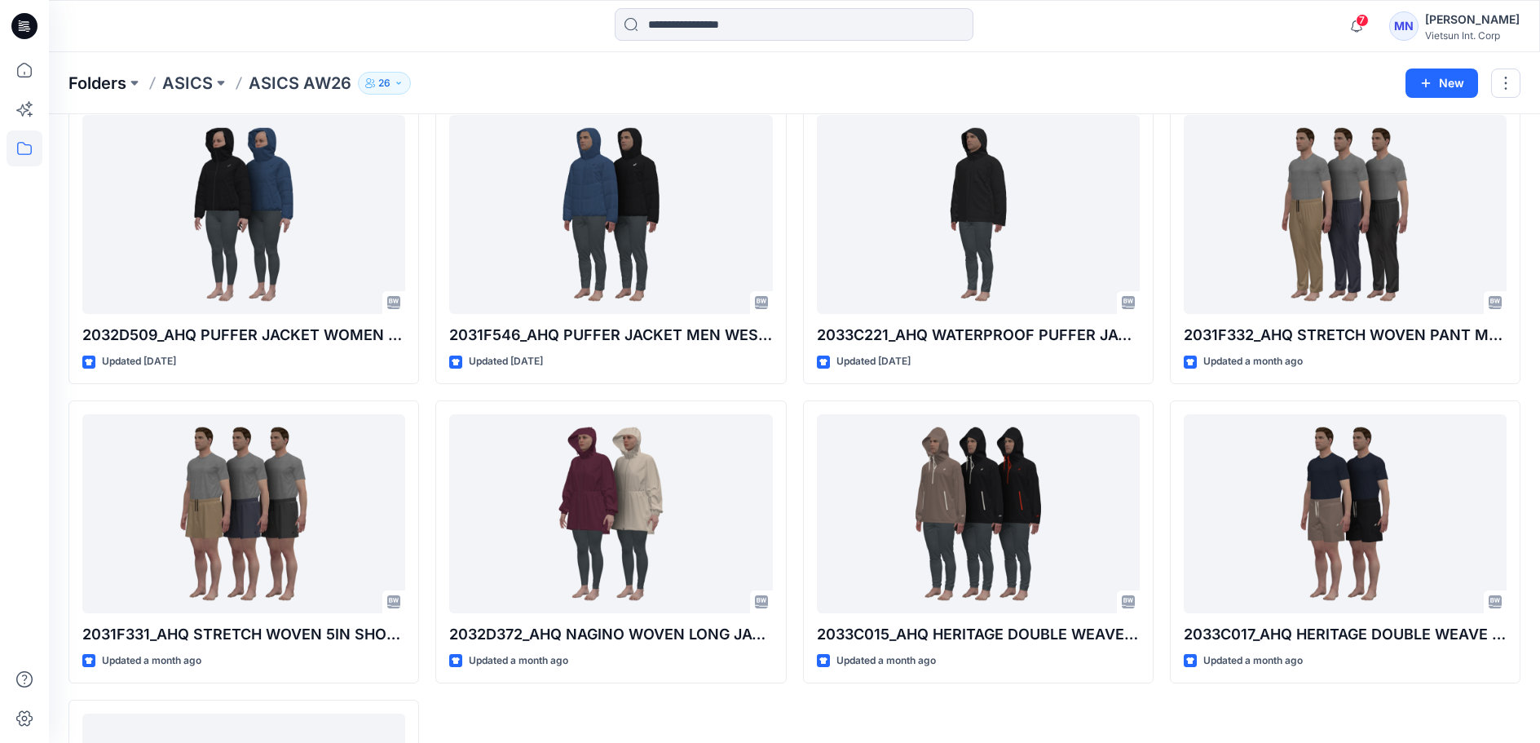
click at [121, 86] on p "Folders" at bounding box center [97, 83] width 58 height 23
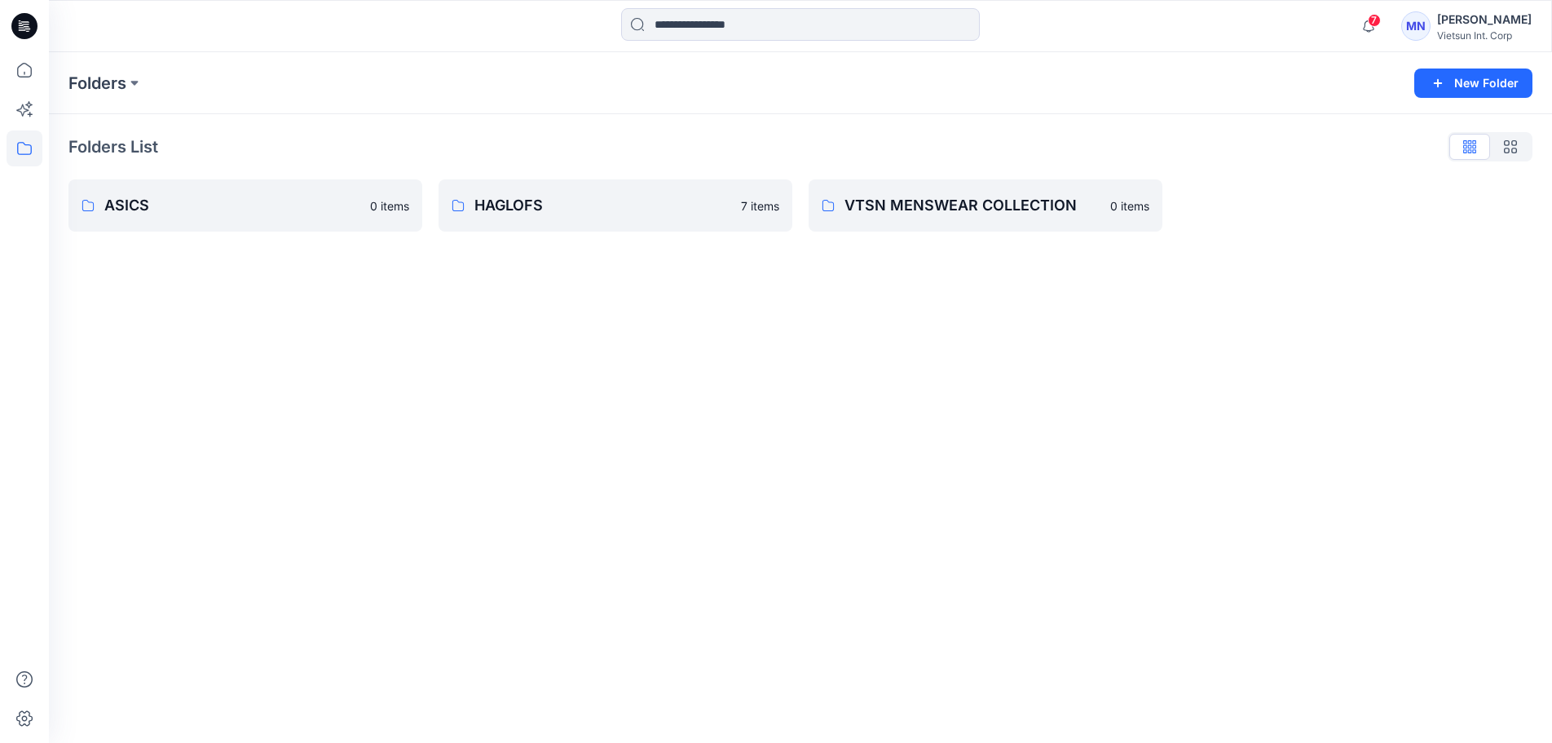
click at [121, 86] on p "Folders" at bounding box center [97, 83] width 58 height 23
click at [32, 142] on icon at bounding box center [25, 148] width 36 height 36
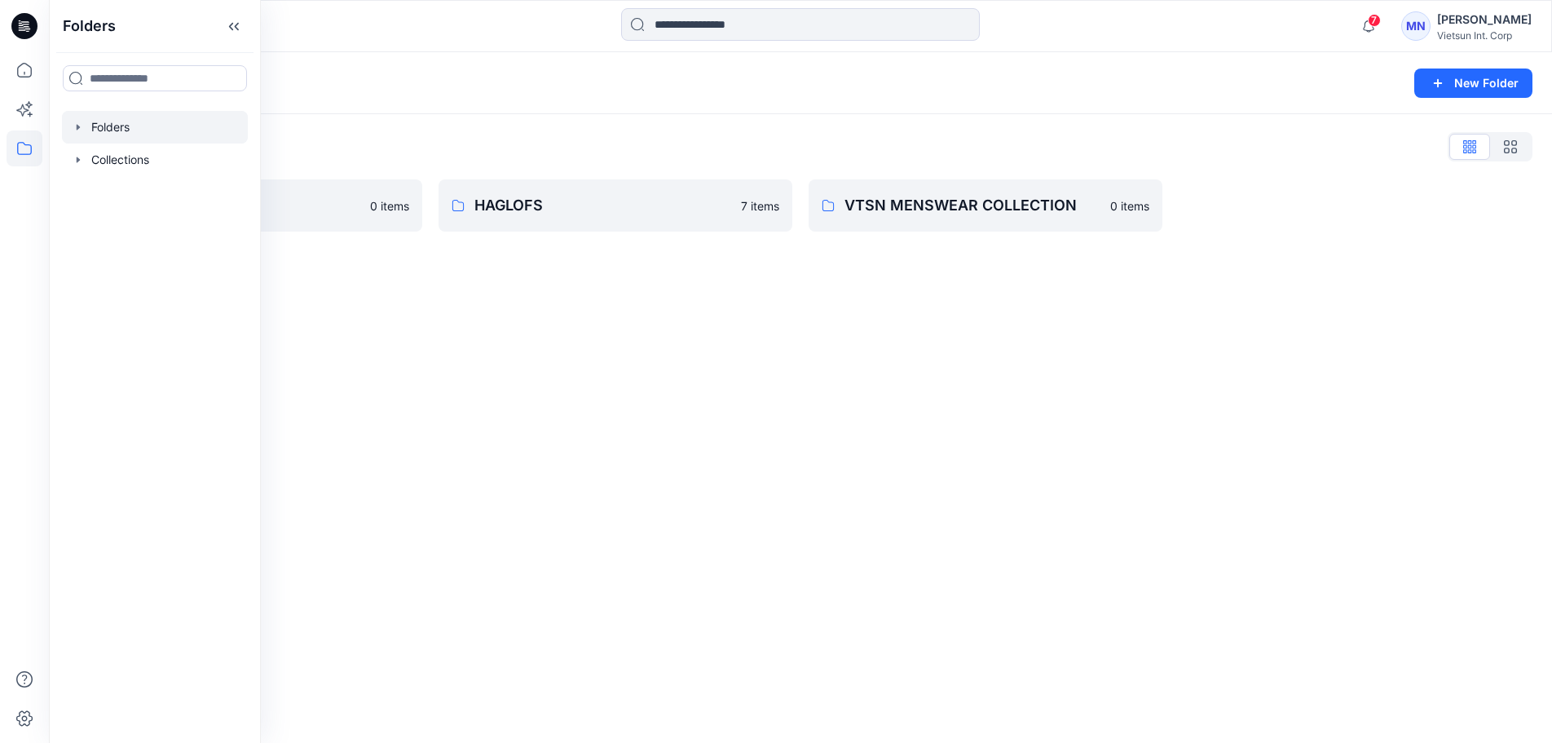
click at [449, 285] on div "Folders New Folder Folders List ASICS 0 items HAGLOFS 7 items VTSN MENSWEAR COL…" at bounding box center [801, 397] width 1504 height 691
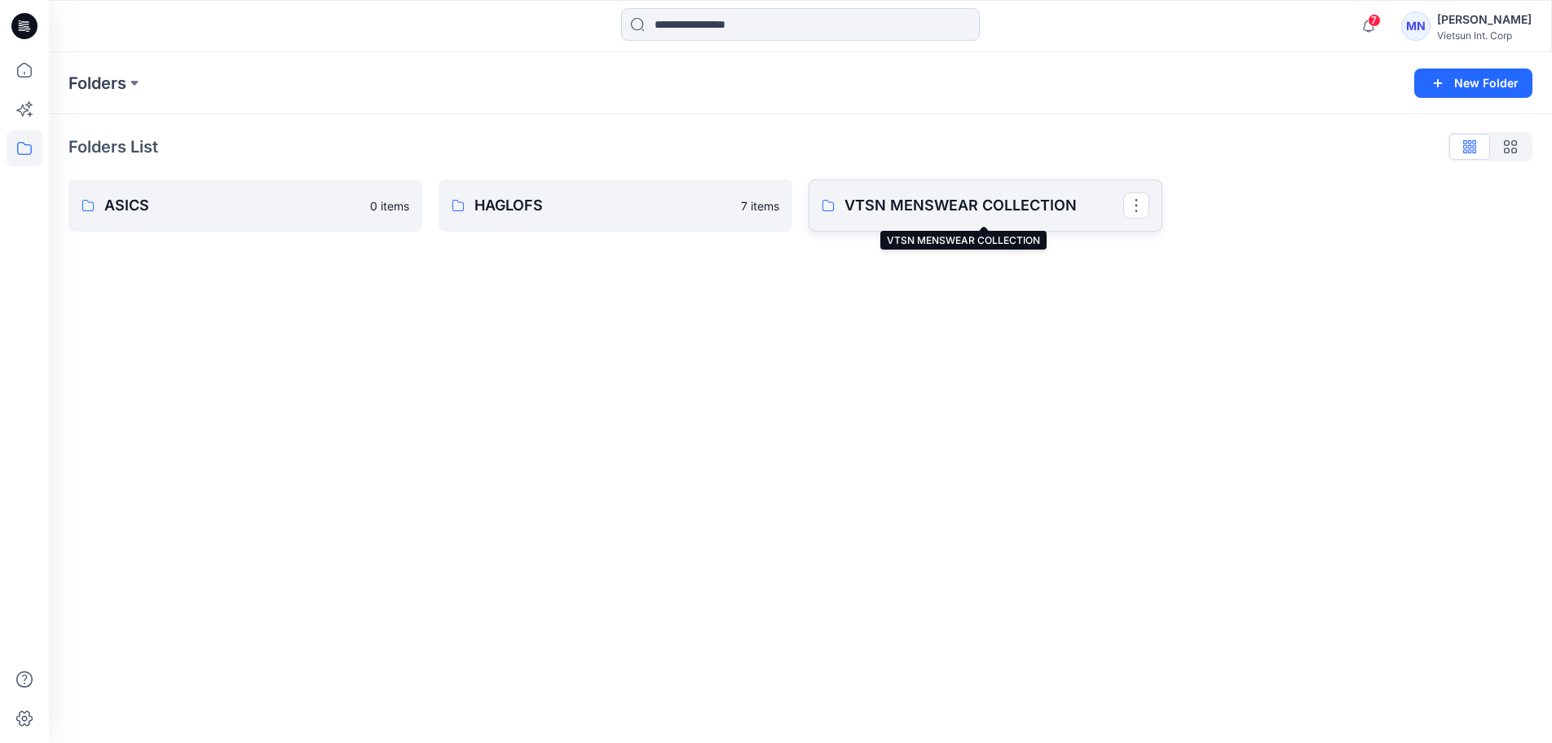
click at [872, 215] on p "VTSN MENSWEAR COLLECTION" at bounding box center [984, 205] width 279 height 23
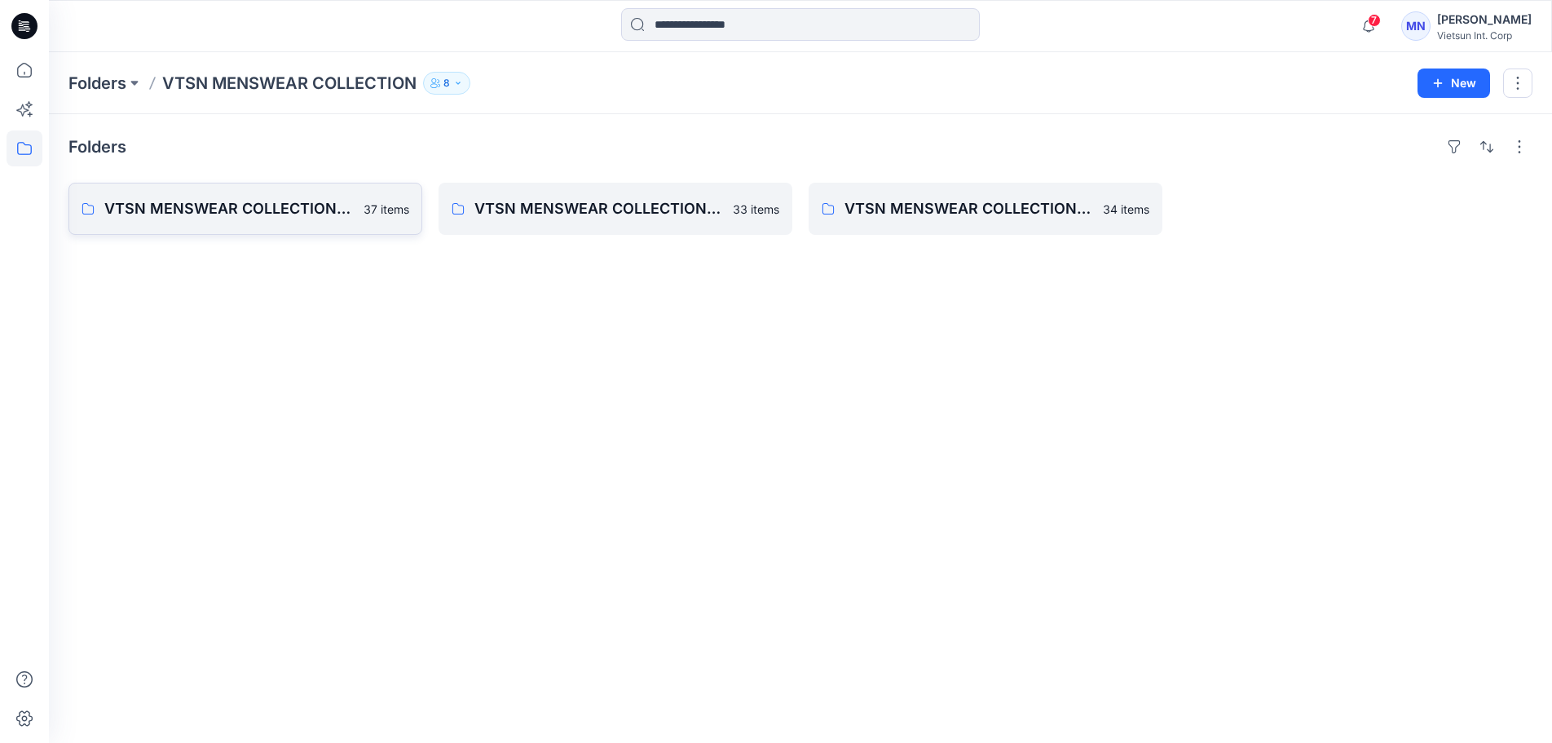
click at [242, 220] on p "VTSN MENSWEAR COLLECTION SS26" at bounding box center [229, 208] width 250 height 23
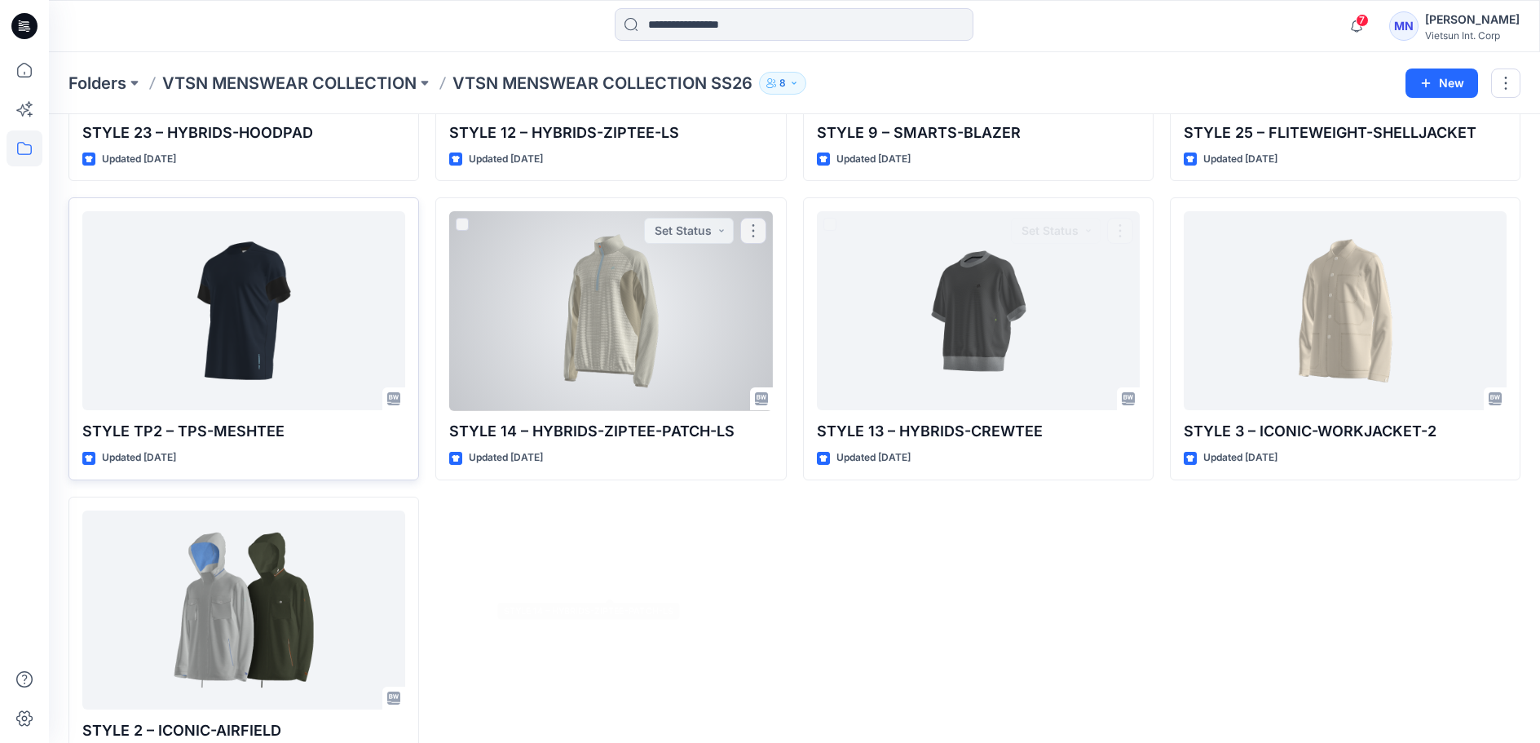
scroll to position [2372, 0]
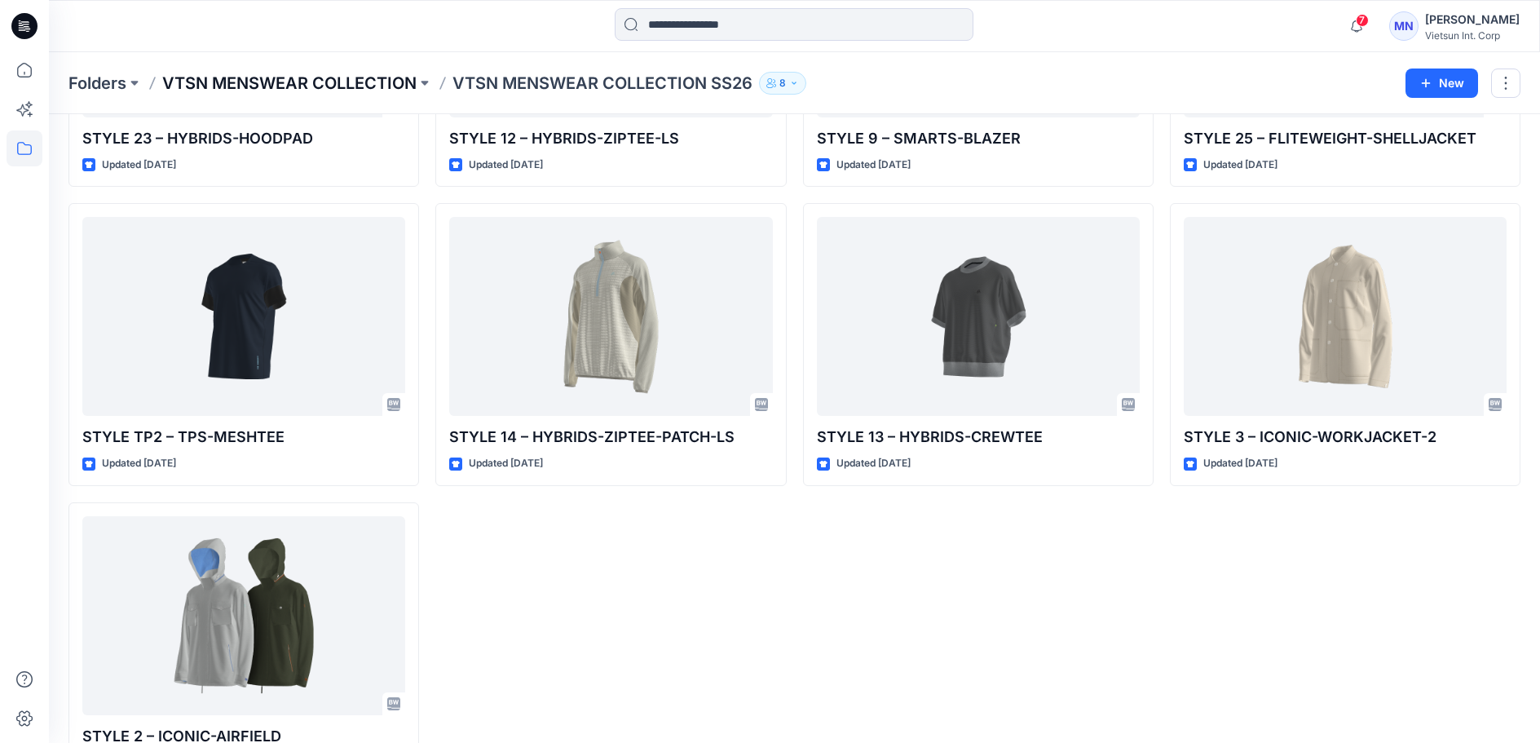
click at [333, 86] on p "VTSN MENSWEAR COLLECTION" at bounding box center [289, 83] width 254 height 23
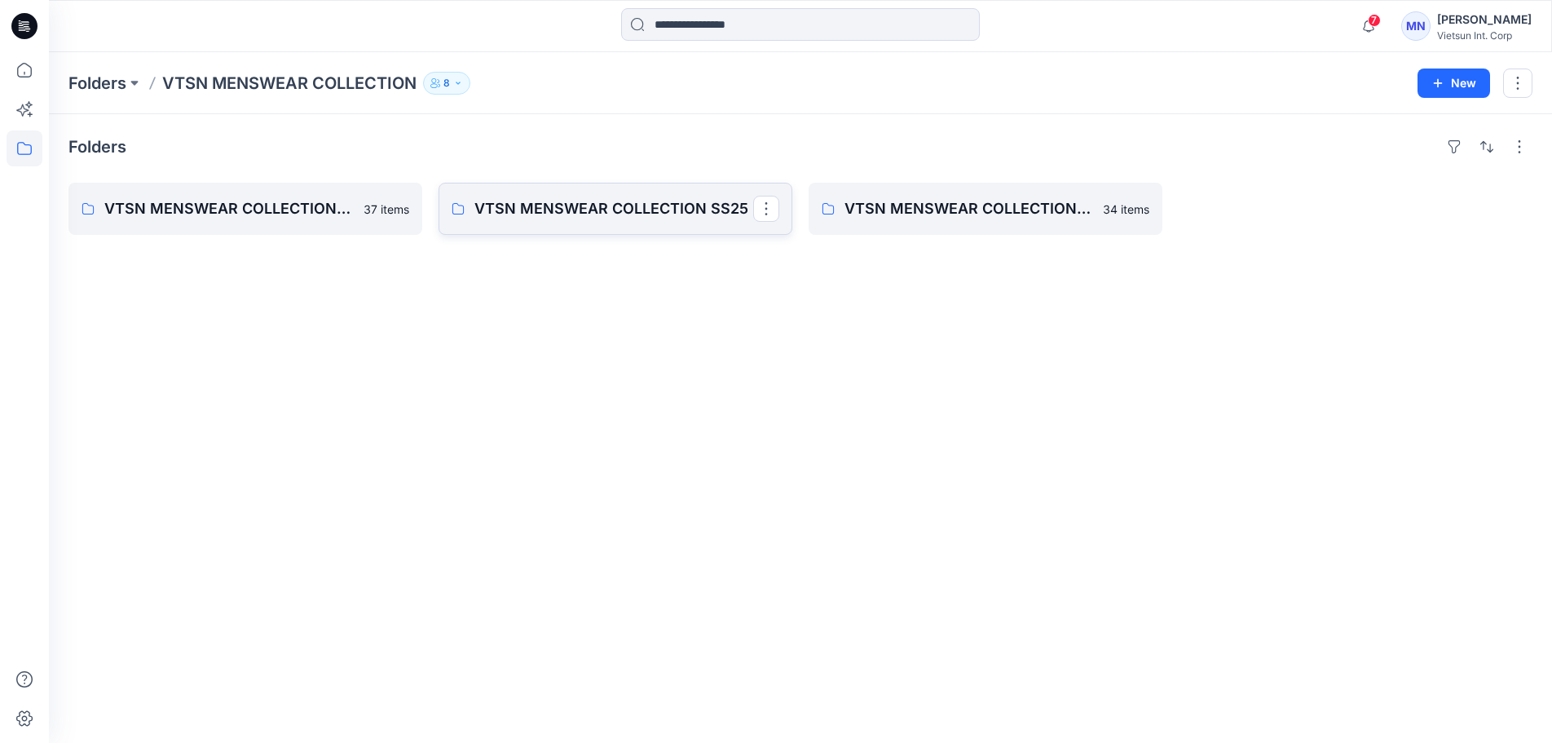
click at [687, 235] on link "VTSN MENSWEAR COLLECTION SS25" at bounding box center [616, 209] width 354 height 52
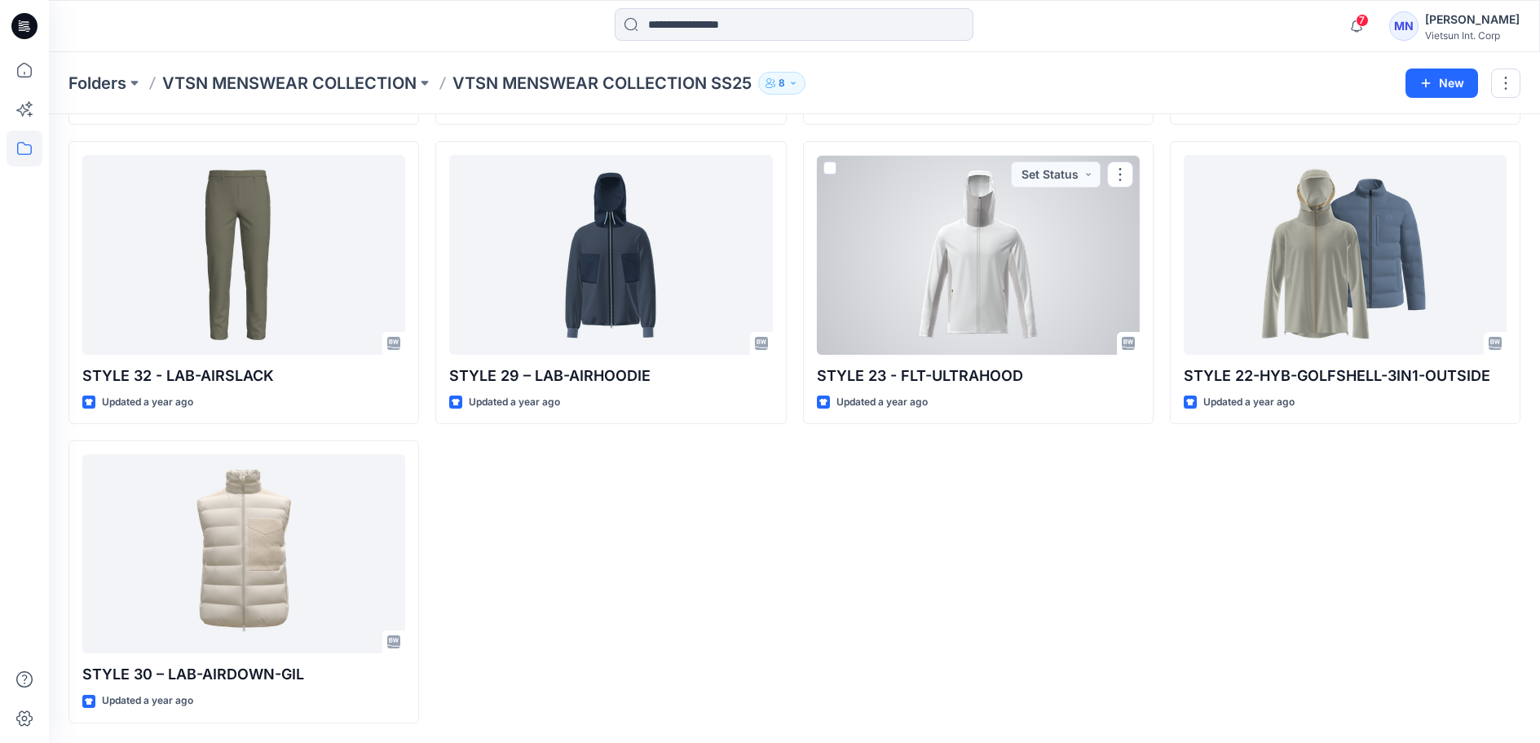
scroll to position [2301, 0]
